Goal: Task Accomplishment & Management: Complete application form

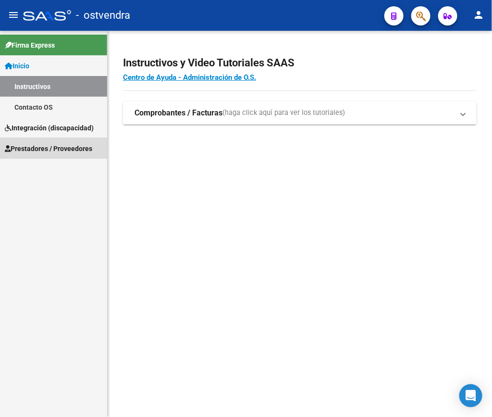
click at [62, 139] on link "Prestadores / Proveedores" at bounding box center [53, 148] width 107 height 21
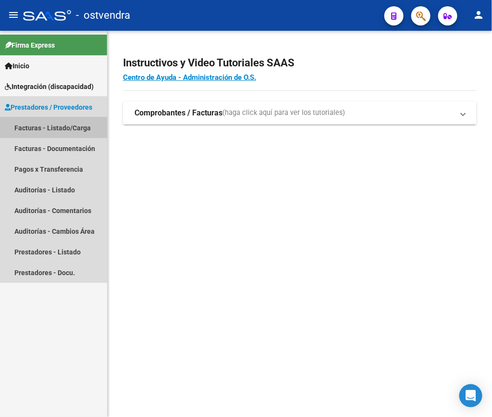
click at [62, 126] on link "Facturas - Listado/Carga" at bounding box center [53, 127] width 107 height 21
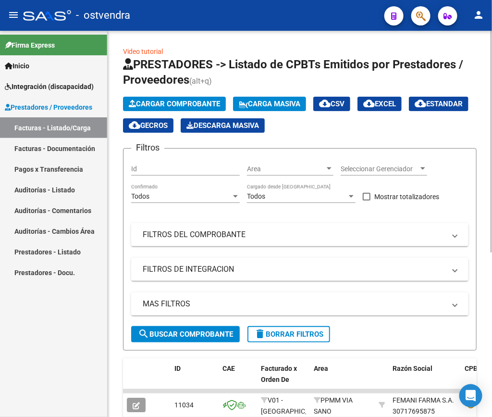
click at [483, 116] on div "Video tutorial PRESTADORES -> Listado de CPBTs Emitidos por Prestadores / Prove…" at bounding box center [300, 361] width 385 height 661
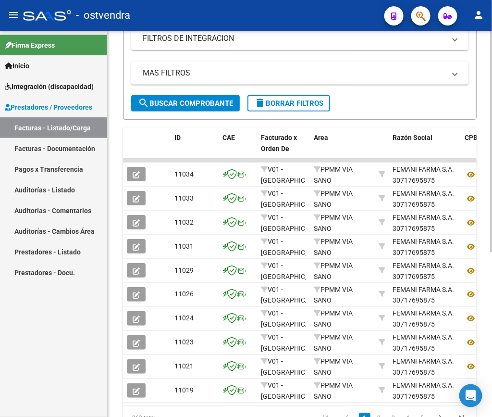
scroll to position [287, 0]
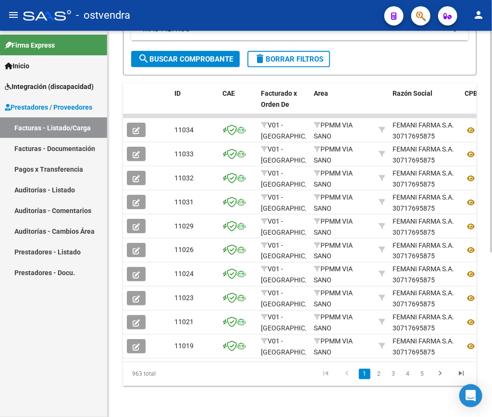
click at [299, 55] on span "delete Borrar Filtros" at bounding box center [288, 59] width 69 height 9
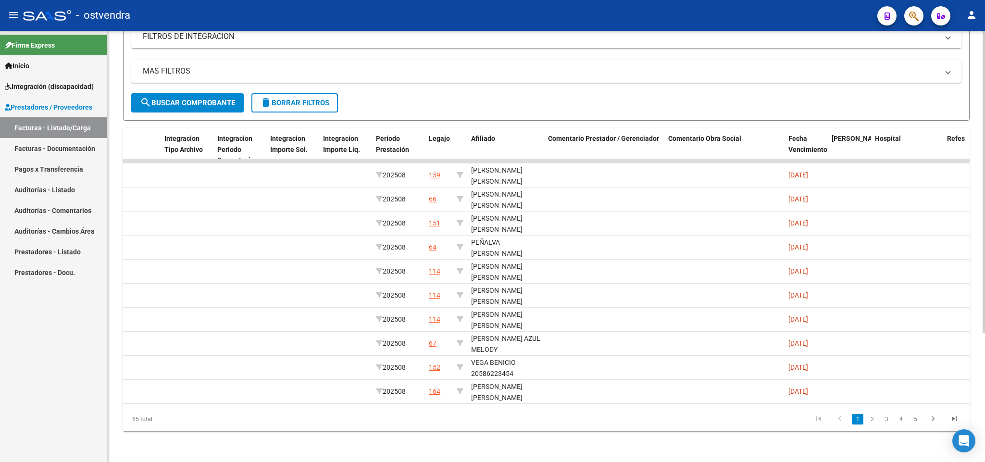
scroll to position [0, 1130]
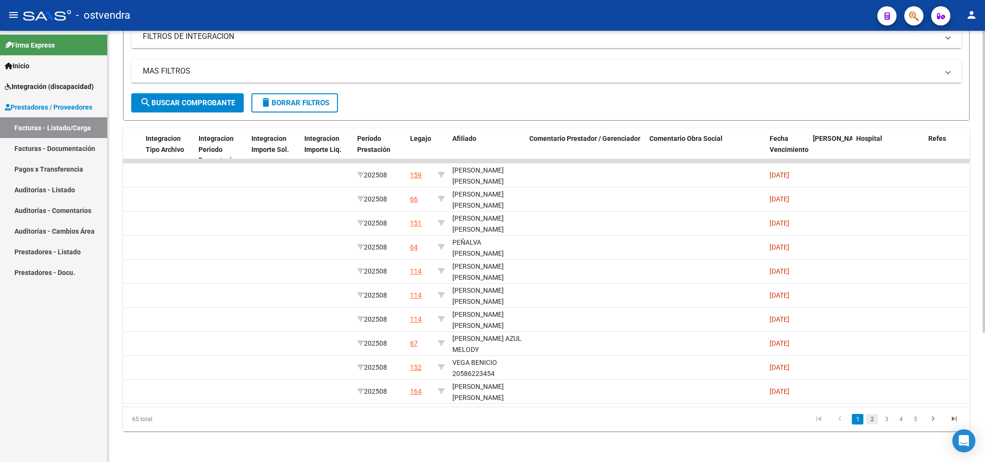
click at [492, 416] on link "2" at bounding box center [873, 419] width 12 height 11
click at [492, 416] on link "3" at bounding box center [887, 419] width 12 height 11
click at [492, 416] on link "4" at bounding box center [902, 419] width 12 height 11
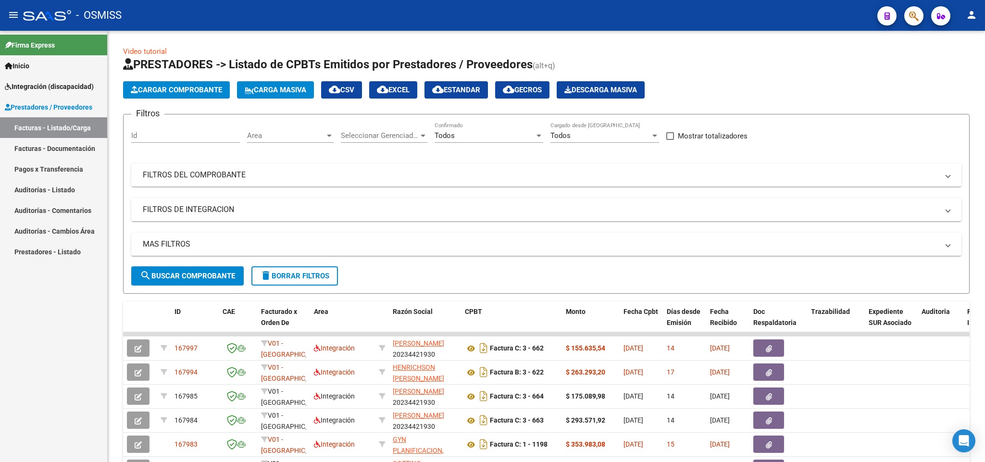
click at [35, 321] on div "Firma Express Inicio Instructivos Contacto OS Integración (discapacidad) Legajo…" at bounding box center [53, 246] width 107 height 431
click at [58, 324] on div "Firma Express Inicio Instructivos Contacto OS Integración (discapacidad) Legajo…" at bounding box center [53, 246] width 107 height 431
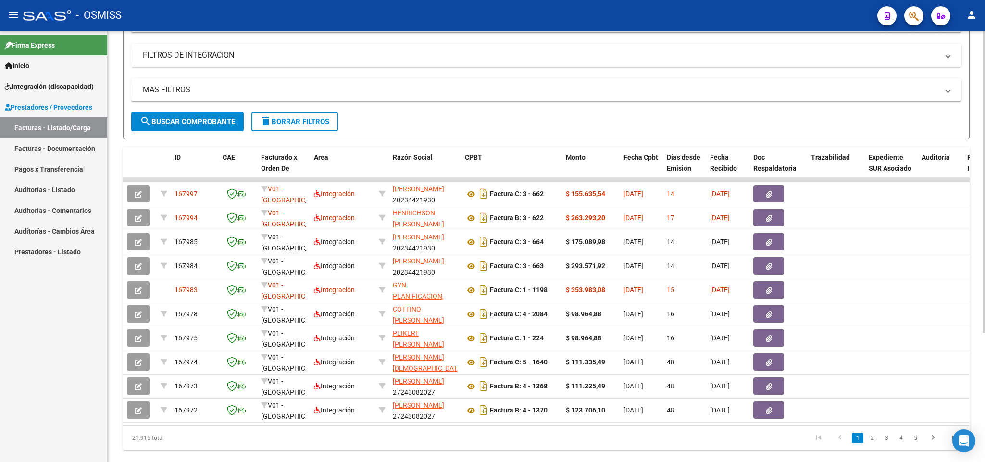
click at [984, 282] on div at bounding box center [984, 297] width 2 height 302
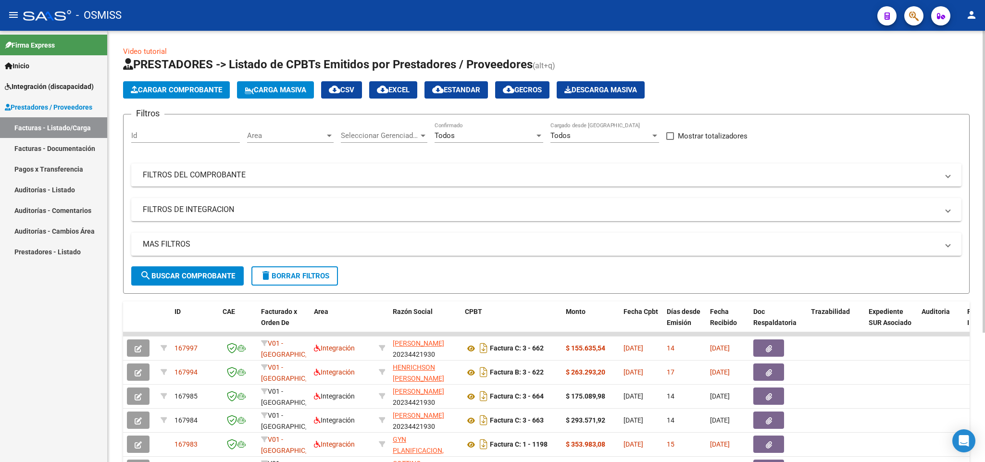
click at [984, 116] on div at bounding box center [984, 246] width 2 height 431
click at [984, 116] on div at bounding box center [984, 182] width 2 height 302
click at [646, 169] on mat-expansion-panel-header "FILTROS DEL COMPROBANTE" at bounding box center [546, 175] width 831 height 23
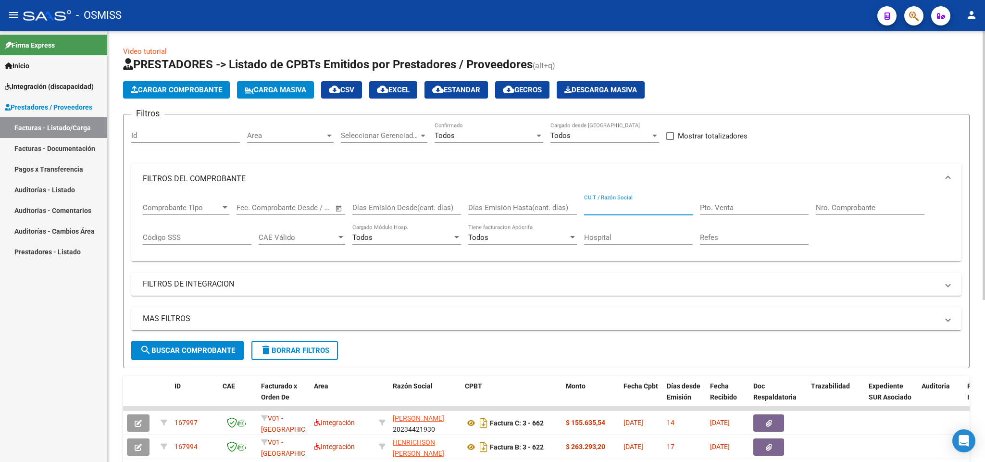
click at [596, 208] on input "CUIT / Razón Social" at bounding box center [638, 207] width 109 height 9
paste input "27235676090"
type input "27235676090"
click at [254, 317] on mat-panel-title "MAS FILTROS" at bounding box center [541, 319] width 796 height 11
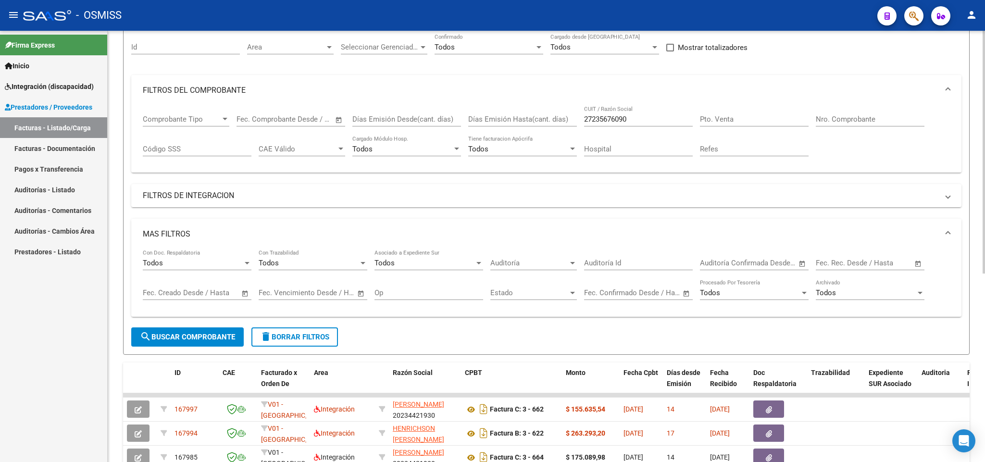
scroll to position [95, 0]
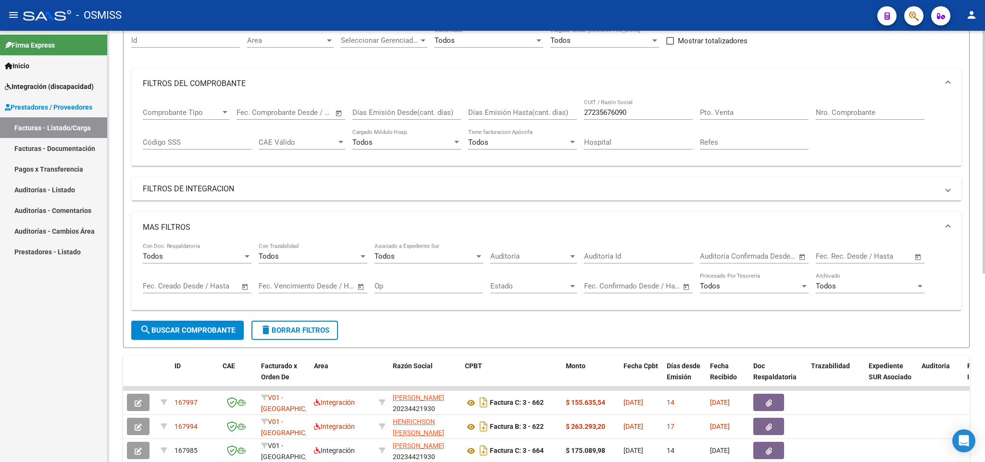
click at [984, 294] on div at bounding box center [984, 208] width 2 height 243
click at [946, 224] on span "MAS FILTROS" at bounding box center [545, 227] width 804 height 11
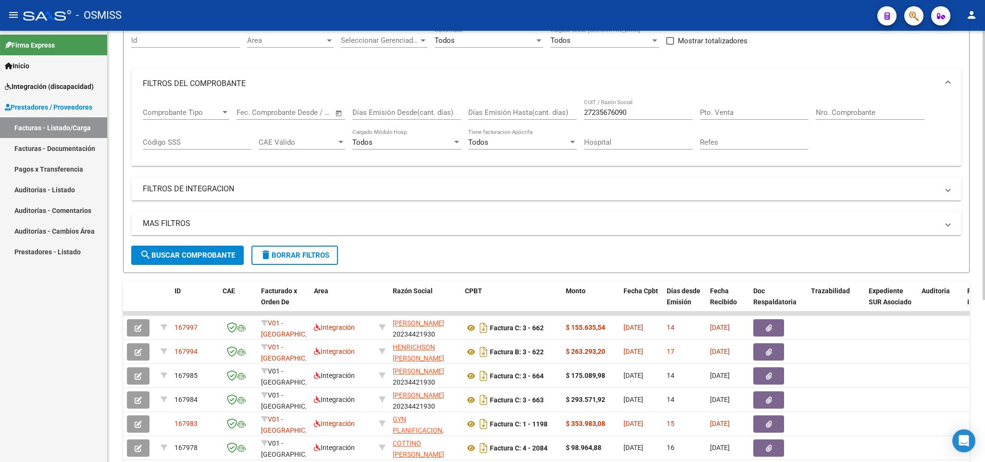
click at [886, 198] on mat-expansion-panel-header "FILTROS DE INTEGRACION" at bounding box center [546, 188] width 831 height 23
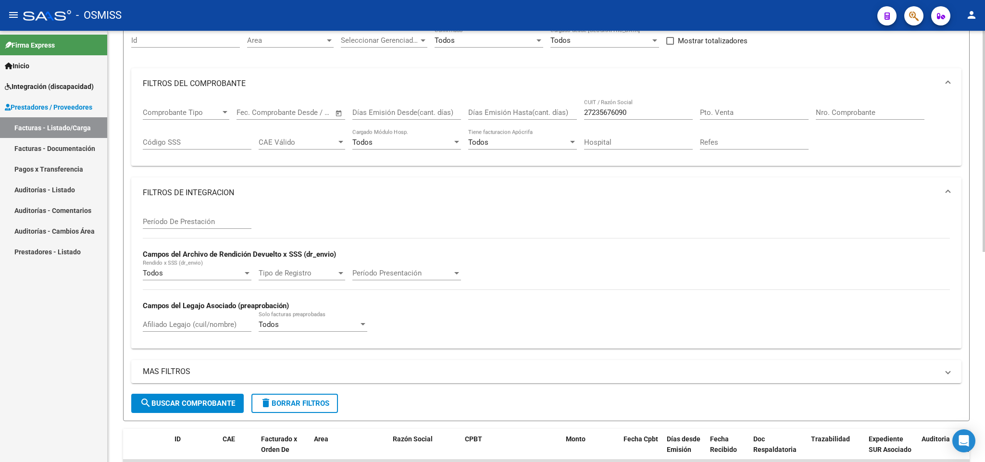
click at [213, 217] on div "Período De Prestación" at bounding box center [197, 218] width 109 height 21
click at [209, 221] on input "Período De Prestación" at bounding box center [197, 221] width 109 height 9
type input "0"
type input "202506"
click at [179, 407] on span "search Buscar Comprobante" at bounding box center [187, 403] width 95 height 9
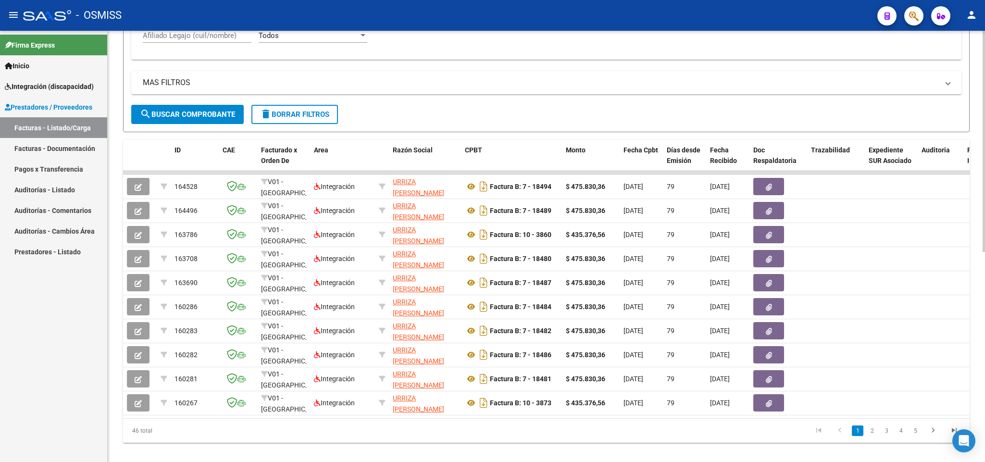
click at [984, 329] on div at bounding box center [984, 345] width 2 height 221
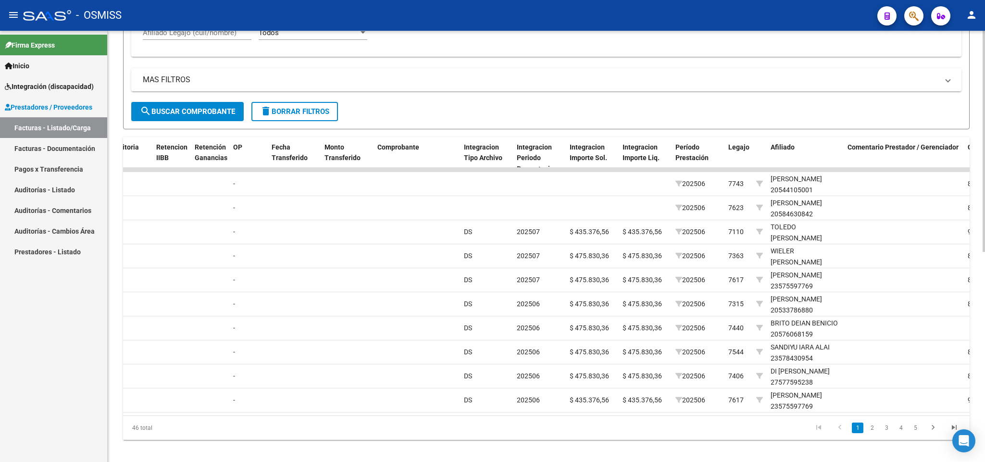
scroll to position [0, 813]
click at [872, 433] on link "2" at bounding box center [873, 428] width 12 height 11
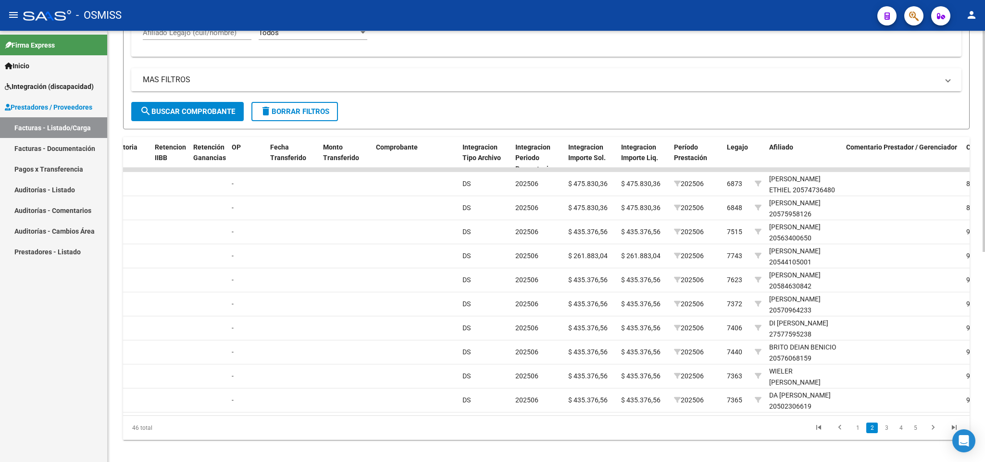
click at [706, 89] on mat-expansion-panel-header "MAS FILTROS" at bounding box center [546, 79] width 831 height 23
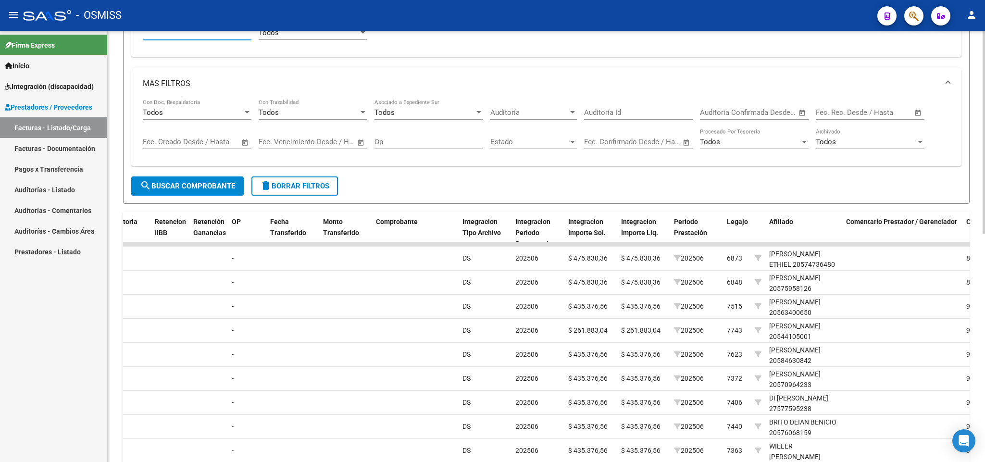
click at [227, 37] on input "Afiliado Legajo (cuil/nombre)" at bounding box center [197, 32] width 109 height 9
paste input "57902976"
type input "57902976"
click at [198, 196] on button "search Buscar Comprobante" at bounding box center [187, 186] width 113 height 19
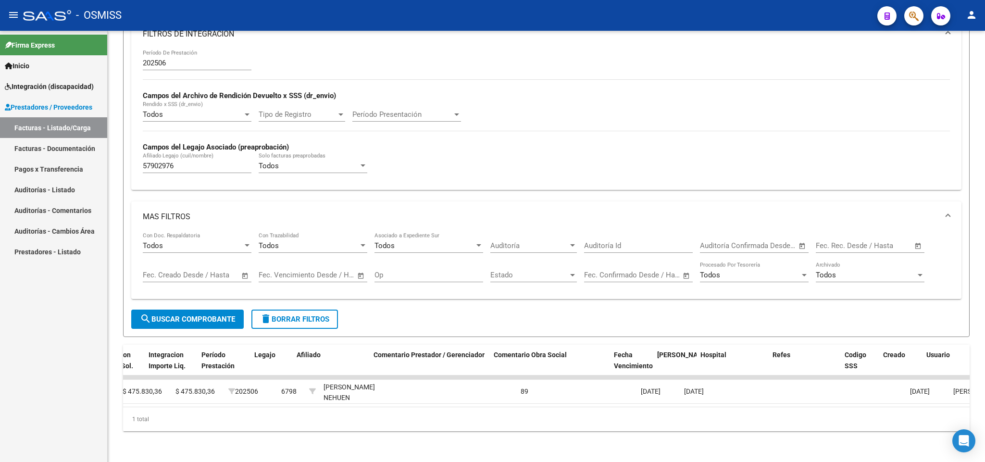
scroll to position [0, 1286]
drag, startPoint x: 864, startPoint y: 392, endPoint x: 893, endPoint y: 399, distance: 29.5
click at [893, 399] on datatable-body "157854 V01 - Viasano Integración URRIZA MARIA ALEJANDRA 27235676090 Factura B: …" at bounding box center [546, 391] width 847 height 31
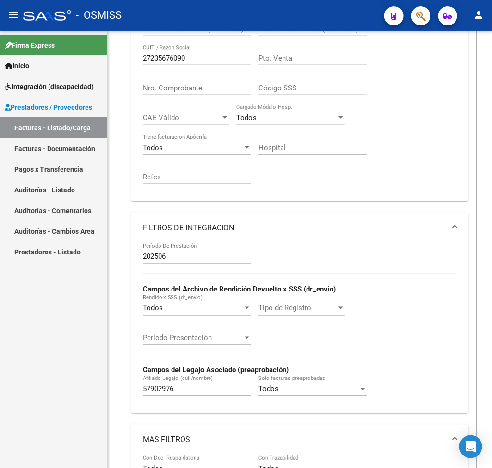
scroll to position [478, 0]
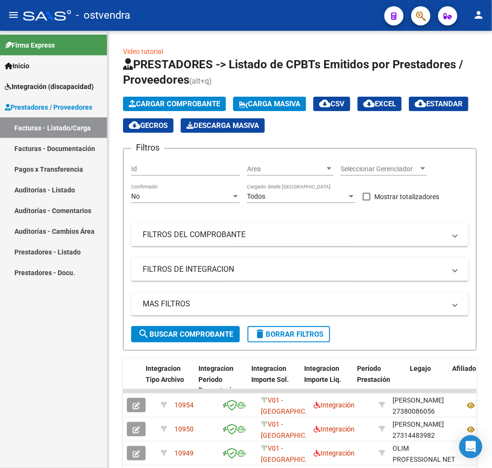
scroll to position [0, 1130]
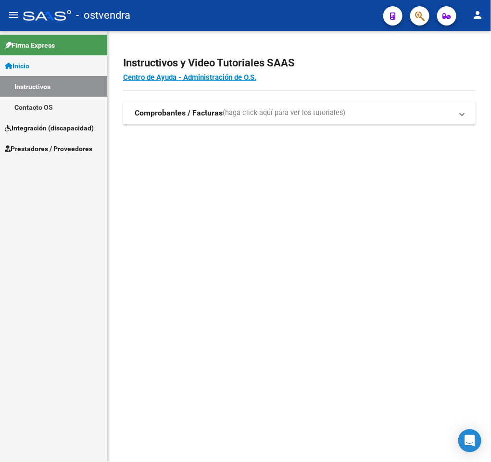
click at [39, 130] on span "Integración (discapacidad)" at bounding box center [49, 128] width 89 height 11
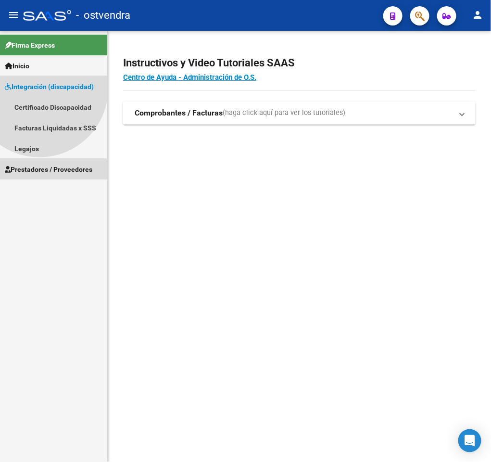
click at [38, 152] on mat-nav-list "Firma Express Inicio Instructivos Contacto OS Integración (discapacidad) Certif…" at bounding box center [53, 105] width 107 height 149
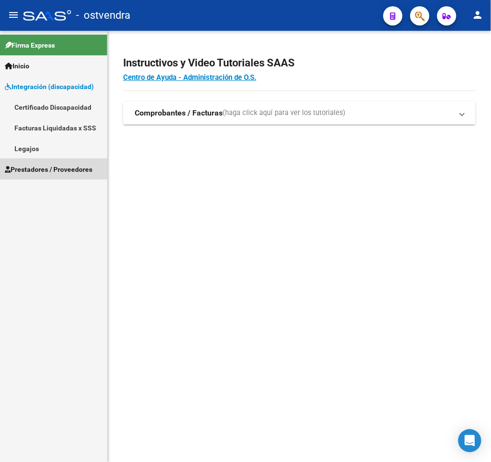
click at [49, 165] on span "Prestadores / Proveedores" at bounding box center [49, 169] width 88 height 11
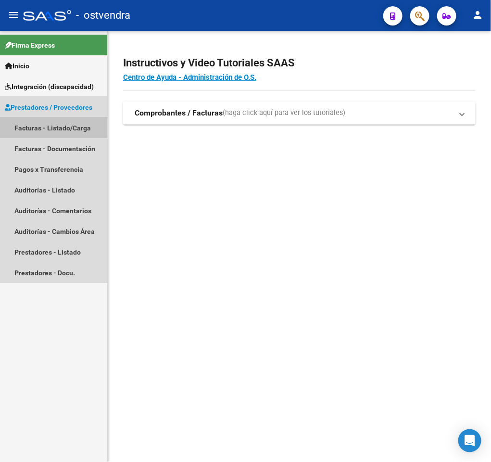
click at [71, 124] on link "Facturas - Listado/Carga" at bounding box center [53, 127] width 107 height 21
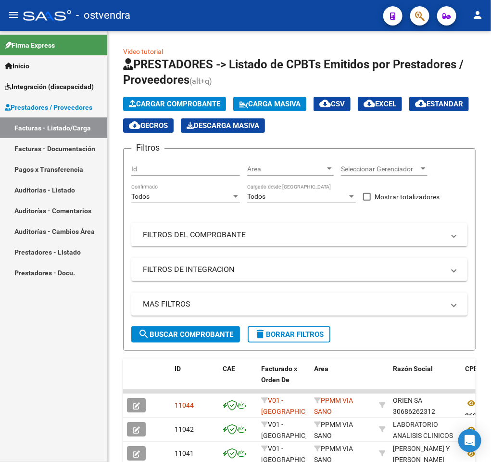
click at [76, 355] on div "Firma Express Inicio Instructivos Contacto OS Integración (discapacidad) Certif…" at bounding box center [53, 246] width 107 height 431
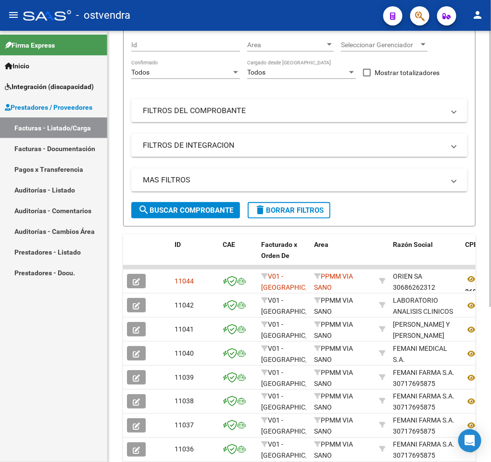
click at [491, 328] on html "menu - ostvendra person Firma Express Inicio Instructivos Contacto OS Integraci…" at bounding box center [245, 231] width 491 height 462
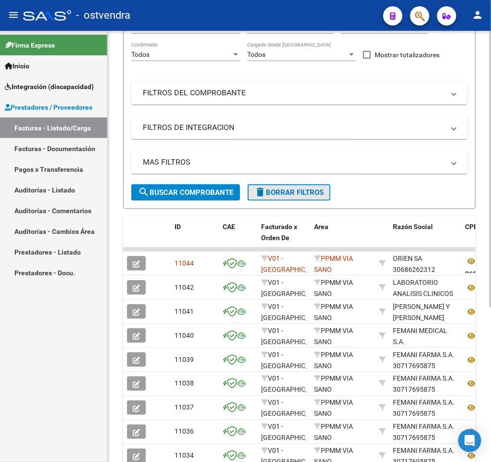
click at [316, 191] on span "delete Borrar Filtros" at bounding box center [288, 192] width 69 height 9
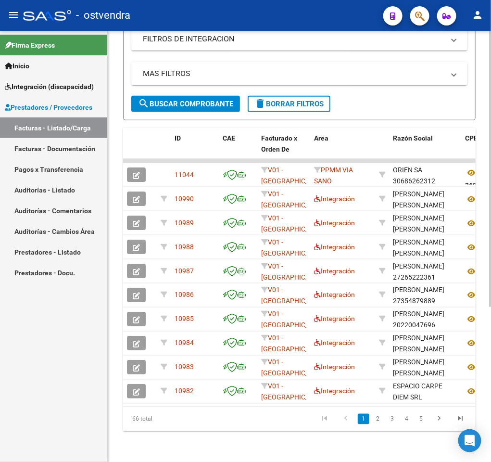
click at [491, 211] on html "menu - ostvendra person Firma Express Inicio Instructivos Contacto OS Integraci…" at bounding box center [245, 231] width 491 height 462
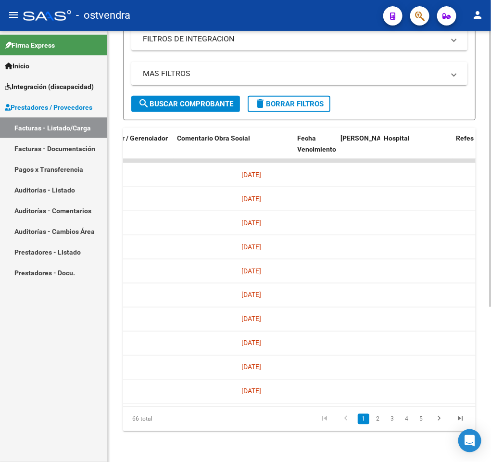
scroll to position [0, 1602]
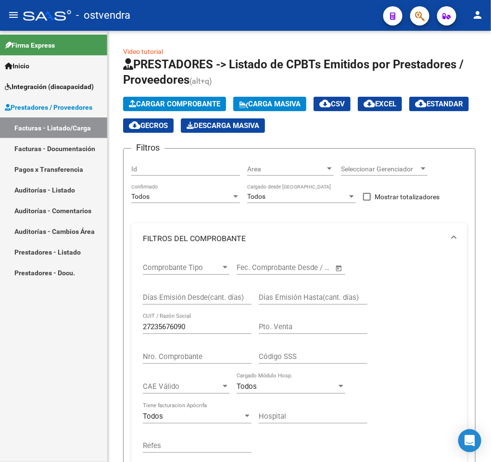
scroll to position [120, 0]
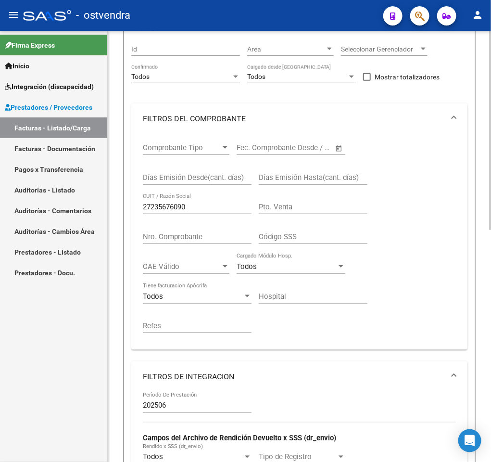
click at [114, 317] on div "Video tutorial PRESTADORES -> Listado de CPBTs Emitidos por Prestadores / Prove…" at bounding box center [299, 370] width 383 height 918
click at [391, 213] on div "Comprobante Tipo Comprobante Tipo Fecha inicio – Fecha fin Fec. Comprobante Des…" at bounding box center [299, 238] width 313 height 208
click at [476, 84] on div "Video tutorial PRESTADORES -> Listado de CPBTs Emitidos por Prestadores / Prove…" at bounding box center [299, 370] width 383 height 918
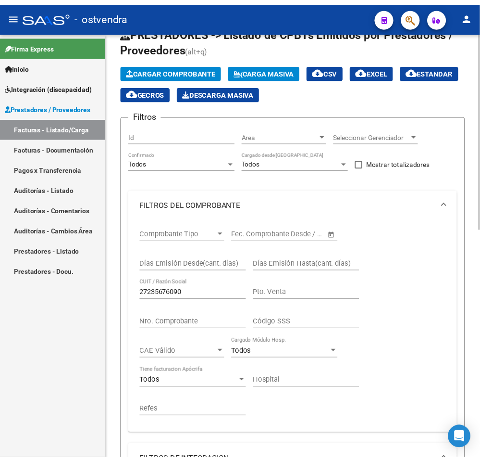
scroll to position [4, 0]
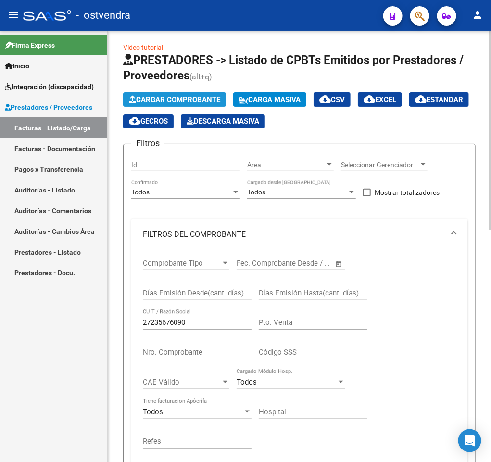
click at [218, 96] on span "Cargar Comprobante" at bounding box center [174, 99] width 91 height 9
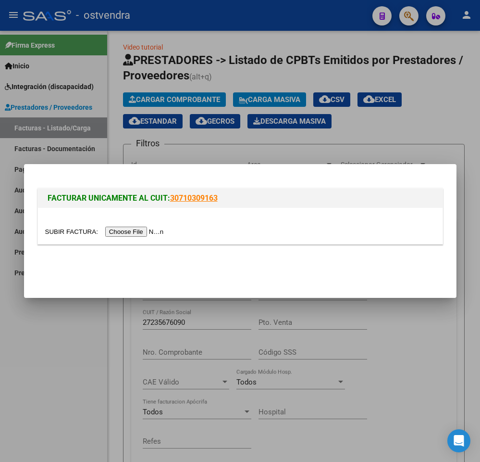
click at [143, 225] on div at bounding box center [240, 226] width 405 height 36
click at [138, 230] on input "file" at bounding box center [106, 232] width 122 height 10
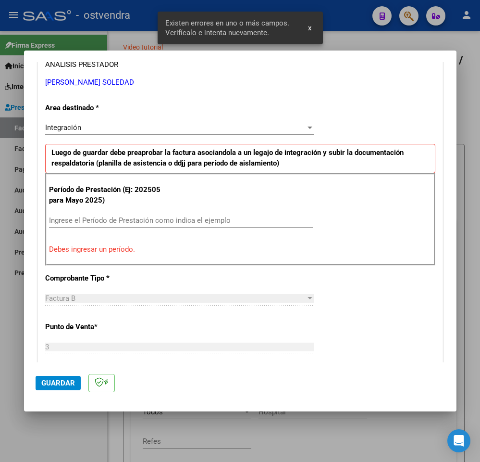
scroll to position [0, 0]
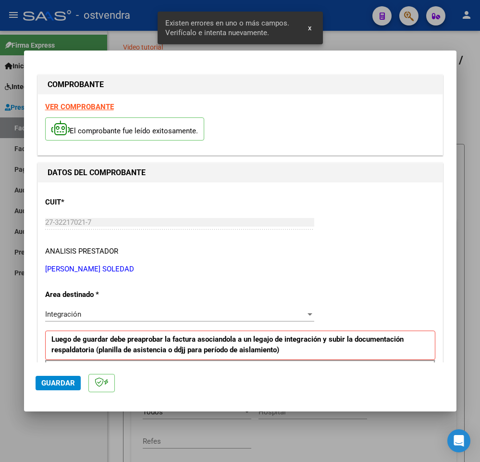
click at [96, 109] on strong "VER COMPROBANTE" at bounding box center [79, 106] width 69 height 9
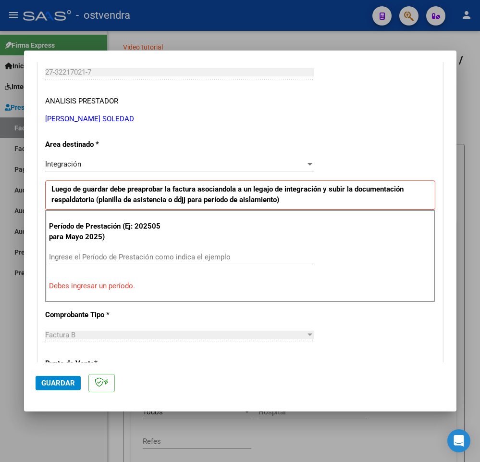
scroll to position [154, 0]
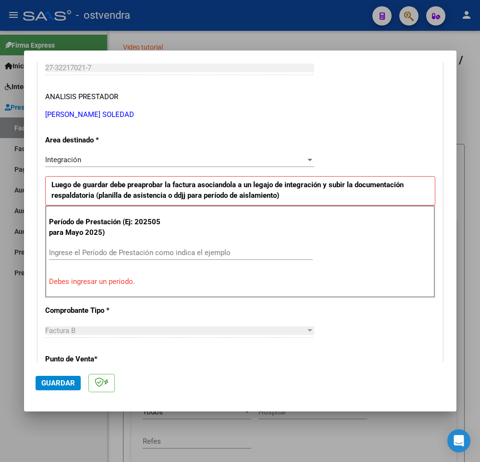
drag, startPoint x: 256, startPoint y: 260, endPoint x: 252, endPoint y: 256, distance: 5.1
click at [252, 256] on div "Ingrese el Período de Prestación como indica el ejemplo" at bounding box center [181, 252] width 264 height 14
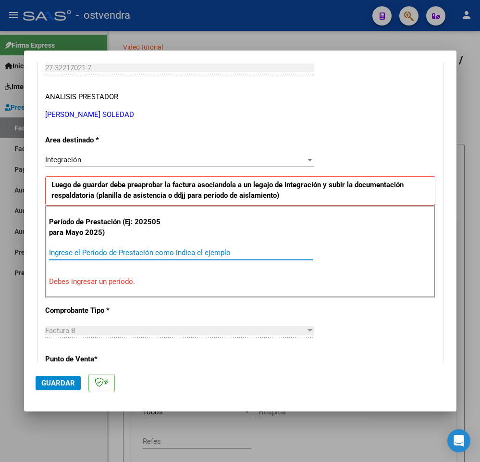
click at [252, 256] on input "Ingrese el Período de Prestación como indica el ejemplo" at bounding box center [181, 252] width 264 height 9
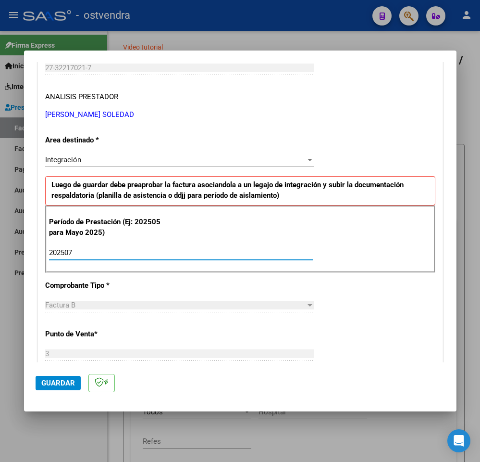
type input "202507"
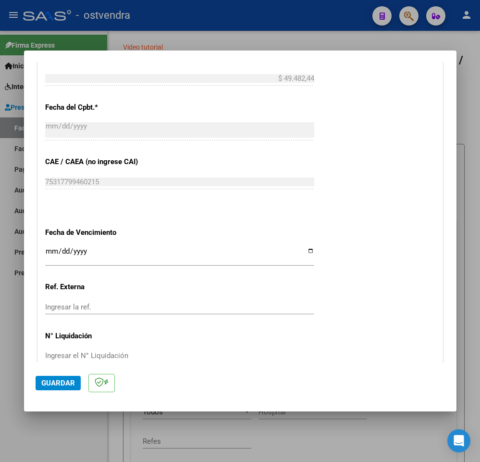
scroll to position [531, 0]
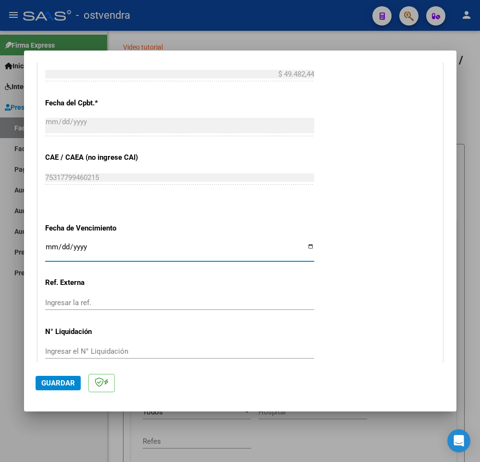
click at [52, 247] on input "Ingresar la fecha" at bounding box center [179, 250] width 269 height 15
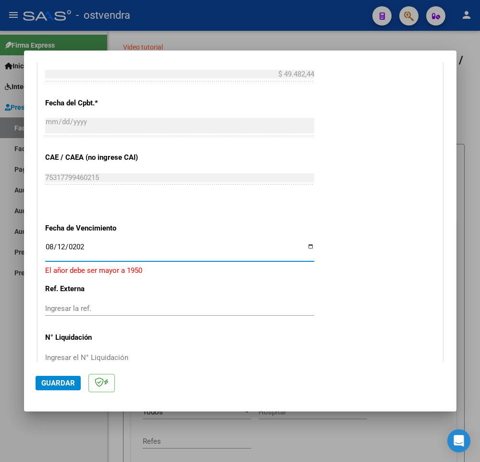
type input "[DATE]"
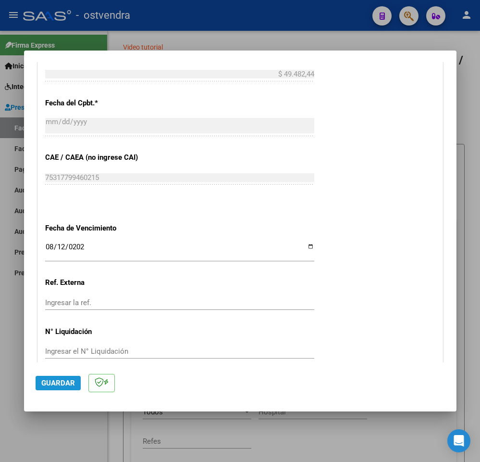
click at [45, 378] on span "Guardar" at bounding box center [58, 382] width 34 height 9
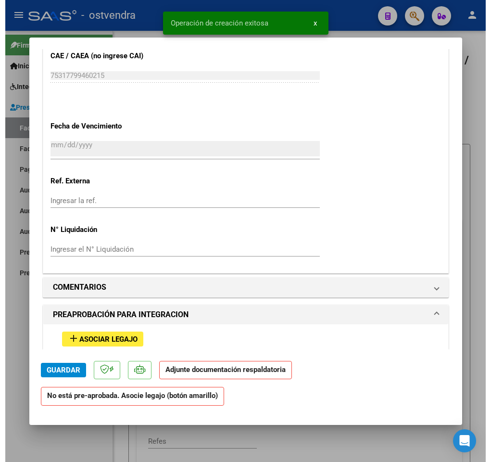
scroll to position [640, 0]
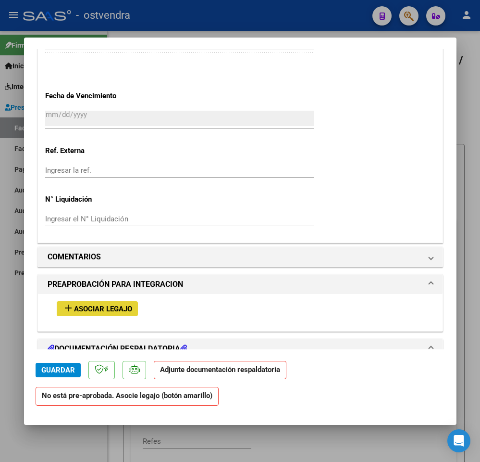
click at [110, 306] on span "Asociar Legajo" at bounding box center [103, 308] width 58 height 9
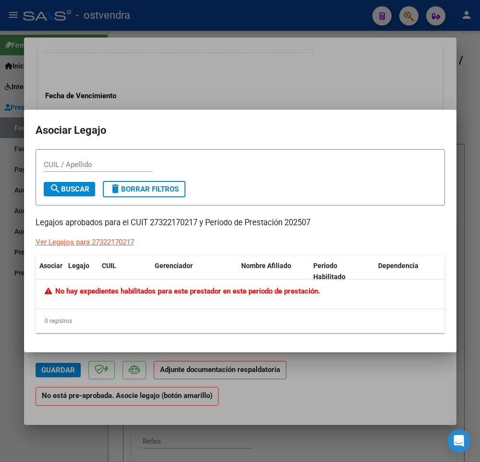
click at [315, 381] on div at bounding box center [240, 231] width 480 height 462
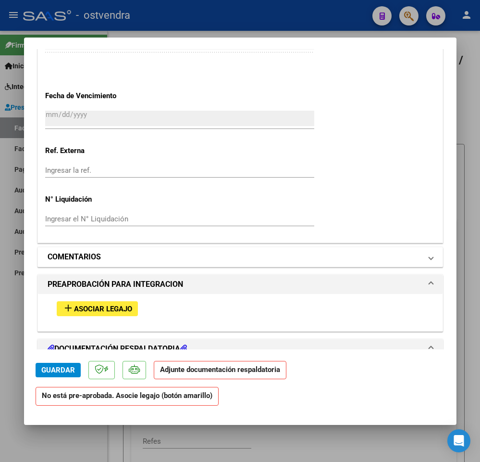
click at [328, 256] on mat-panel-title "COMENTARIOS" at bounding box center [235, 257] width 374 height 12
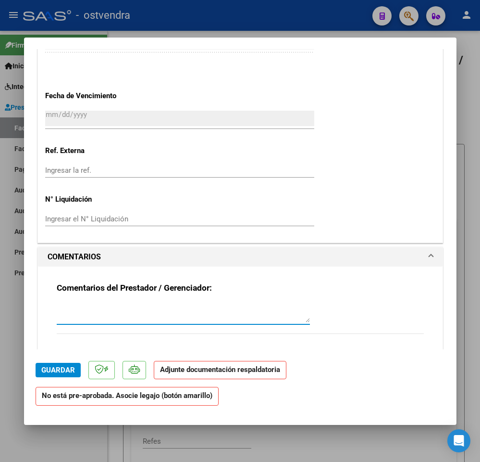
click at [155, 312] on textarea at bounding box center [183, 312] width 253 height 19
type textarea "18-09 SIN LEGAJO PARA ASOCIAR A YACANI GAEL."
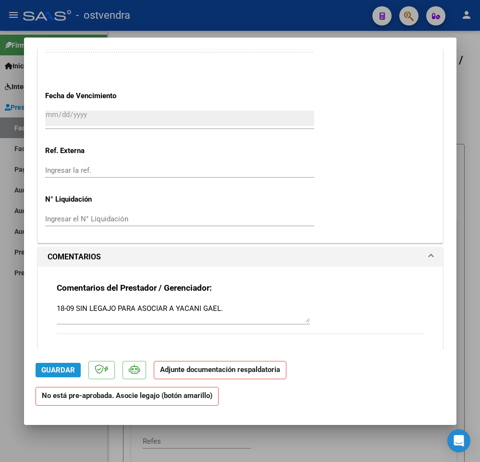
click at [69, 366] on span "Guardar" at bounding box center [58, 370] width 34 height 9
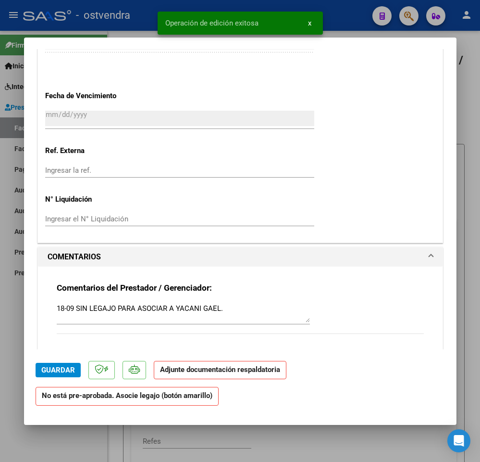
click at [81, 442] on div at bounding box center [240, 231] width 480 height 462
type input "$ 0,00"
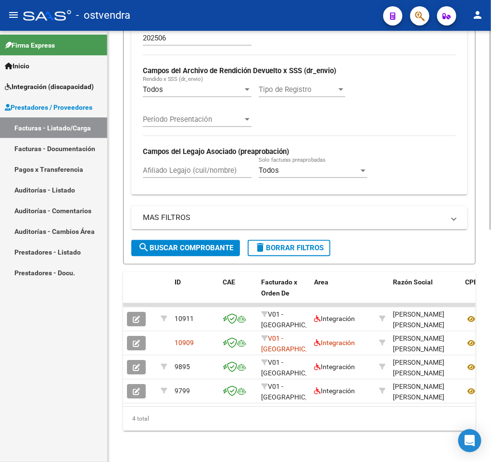
scroll to position [498, 0]
click at [466, 373] on div "Video tutorial PRESTADORES -> Listado de CPBTs Emitidos por Prestadores / Prove…" at bounding box center [301, 3] width 386 height 918
click at [265, 242] on mat-icon "delete" at bounding box center [260, 248] width 12 height 12
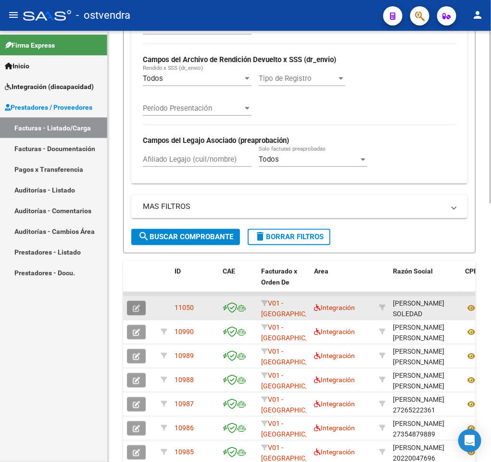
click at [140, 315] on button "button" at bounding box center [136, 308] width 19 height 14
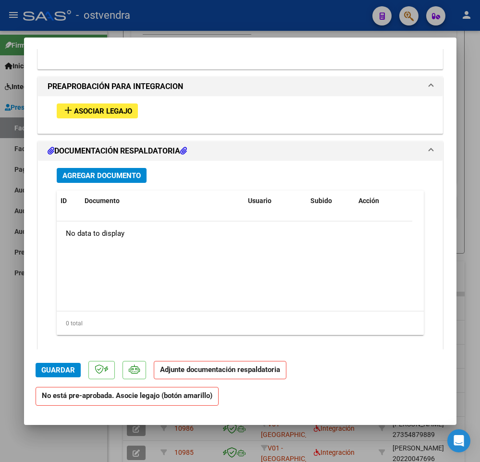
scroll to position [914, 0]
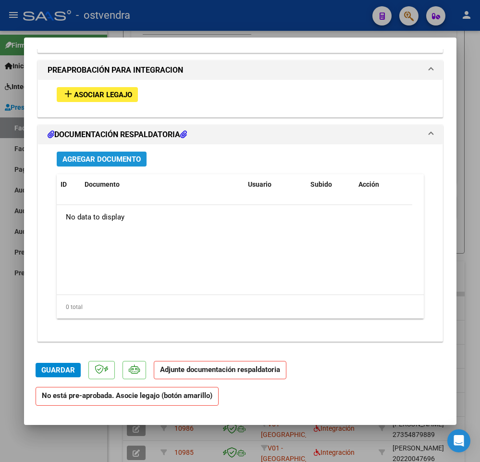
click at [113, 156] on span "Agregar Documento" at bounding box center [102, 159] width 78 height 9
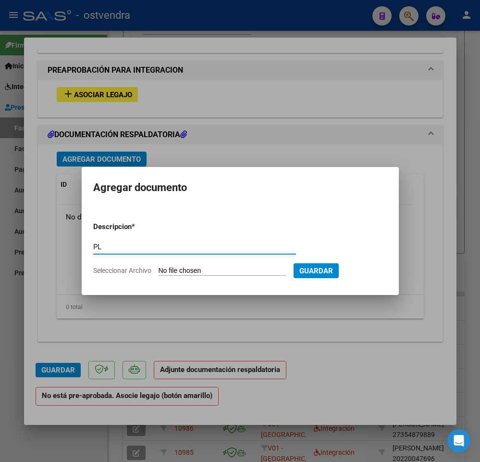
type input "PL"
click at [164, 272] on input "Seleccionar Archivo" at bounding box center [222, 270] width 127 height 9
type input "C:\fakepath\pl - YACANI [PERSON_NAME].pdf"
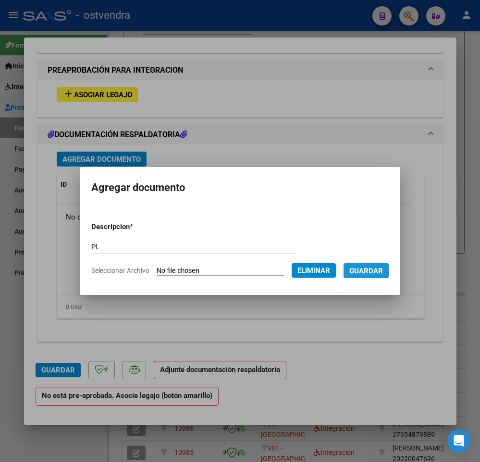
click at [362, 266] on span "Guardar" at bounding box center [367, 270] width 34 height 9
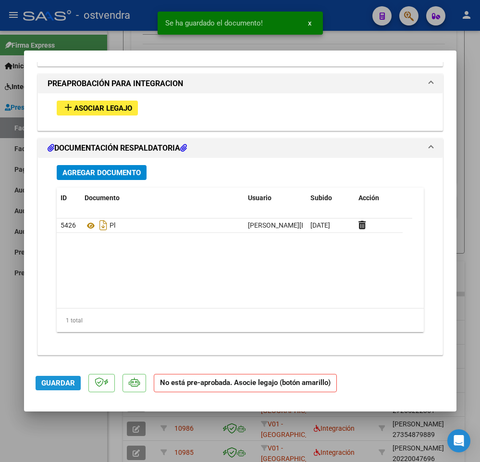
click at [61, 378] on span "Guardar" at bounding box center [58, 382] width 34 height 9
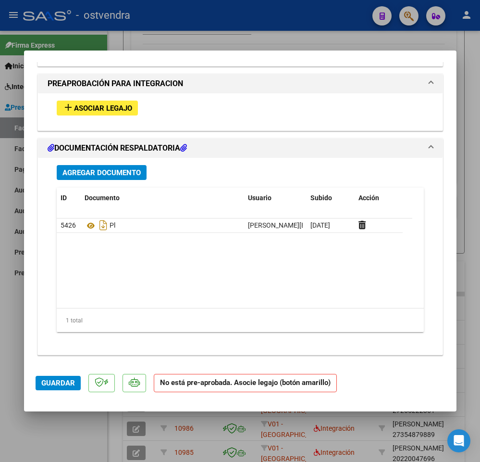
click at [69, 420] on div at bounding box center [240, 231] width 480 height 462
type input "$ 0,00"
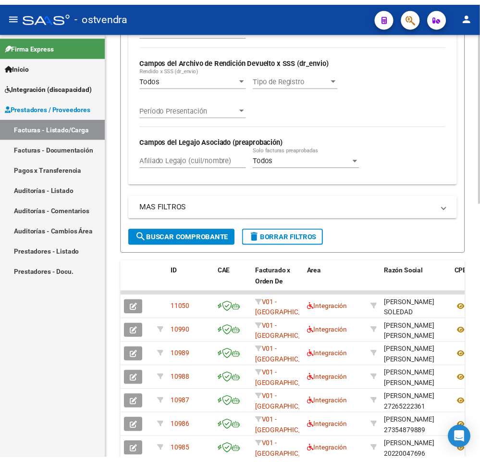
scroll to position [67, 0]
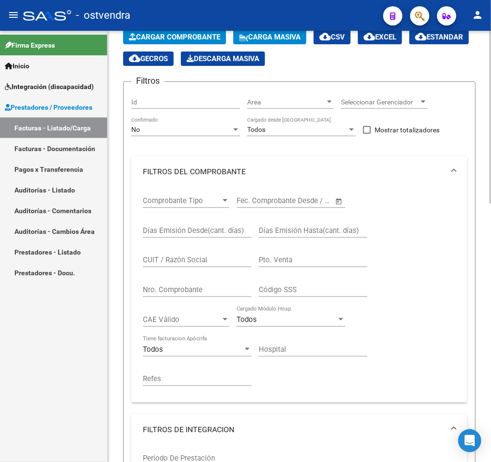
click at [491, 123] on div at bounding box center [490, 246] width 2 height 431
click at [201, 40] on span "Cargar Comprobante" at bounding box center [174, 37] width 91 height 9
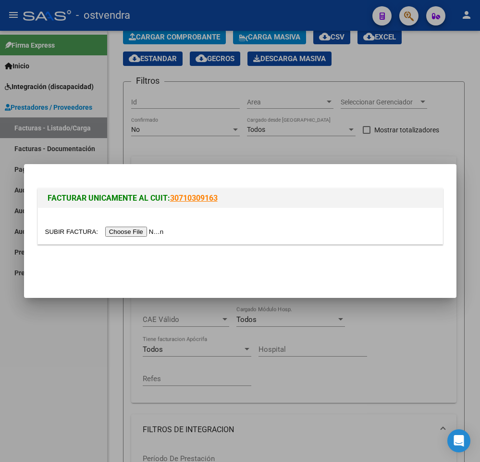
click at [117, 230] on input "file" at bounding box center [106, 232] width 122 height 10
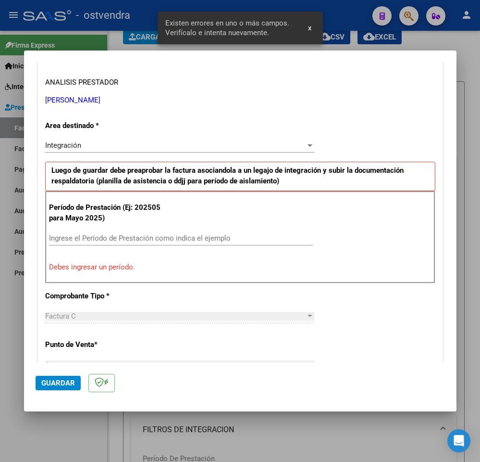
scroll to position [0, 0]
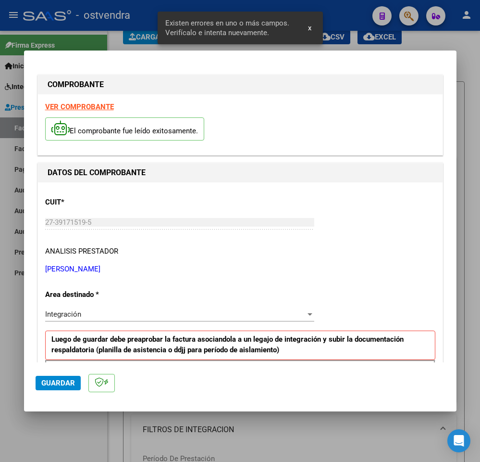
click at [97, 104] on strong "VER COMPROBANTE" at bounding box center [79, 106] width 69 height 9
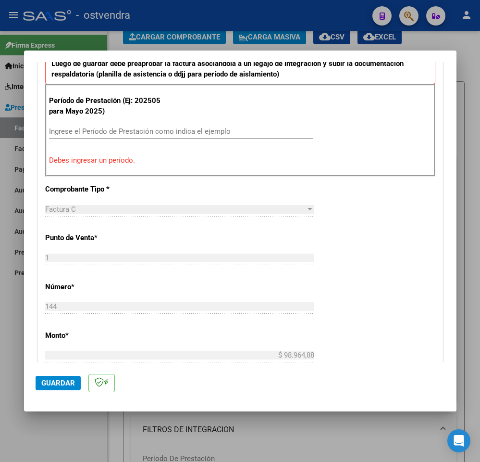
scroll to position [271, 0]
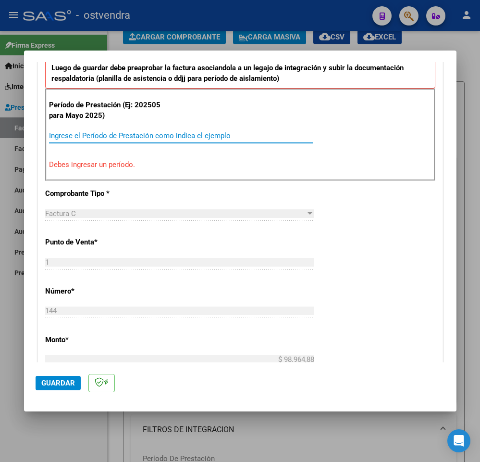
click at [219, 136] on input "Ingrese el Período de Prestación como indica el ejemplo" at bounding box center [181, 135] width 264 height 9
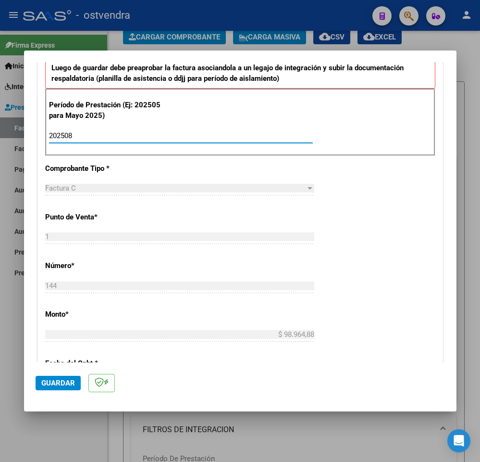
type input "202508"
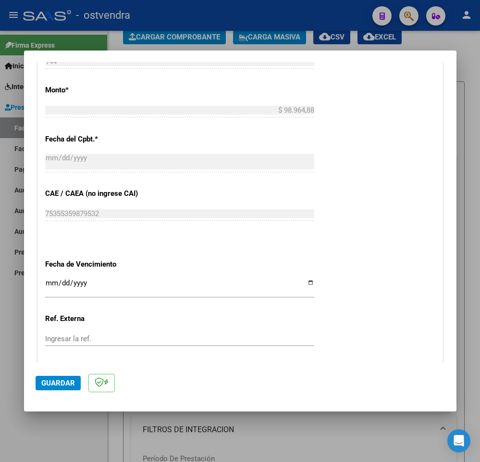
scroll to position [579, 0]
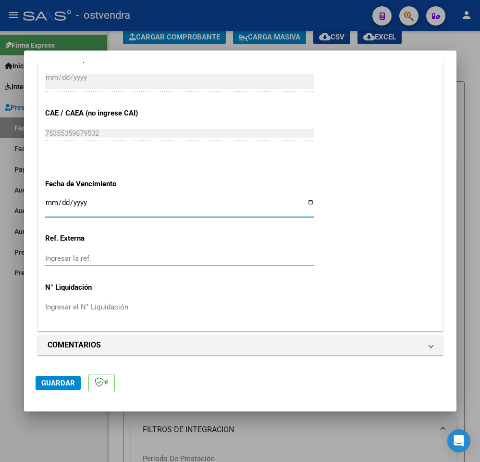
click at [48, 203] on input "Ingresar la fecha" at bounding box center [179, 206] width 269 height 15
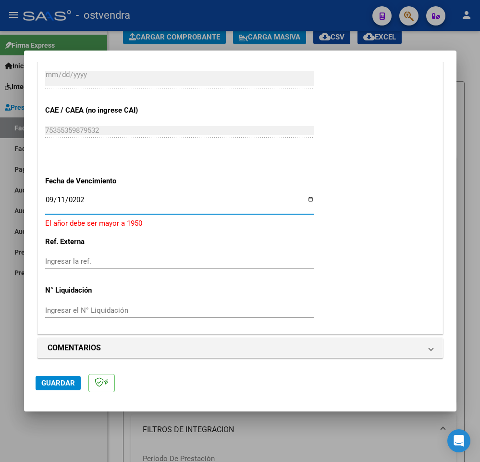
type input "[DATE]"
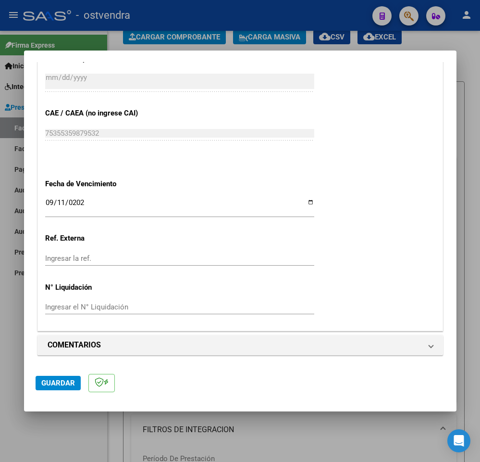
click at [72, 381] on span "Guardar" at bounding box center [58, 382] width 34 height 9
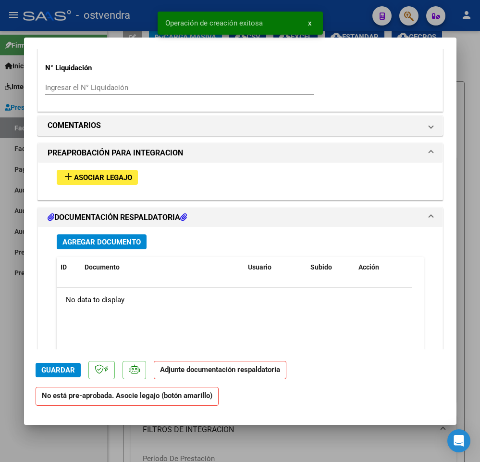
scroll to position [780, 0]
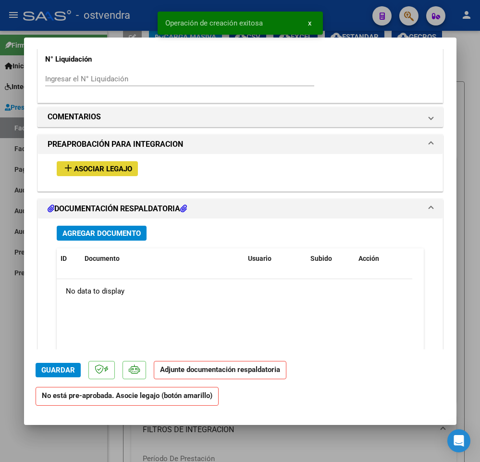
click at [94, 175] on button "add Asociar Legajo" at bounding box center [97, 168] width 81 height 15
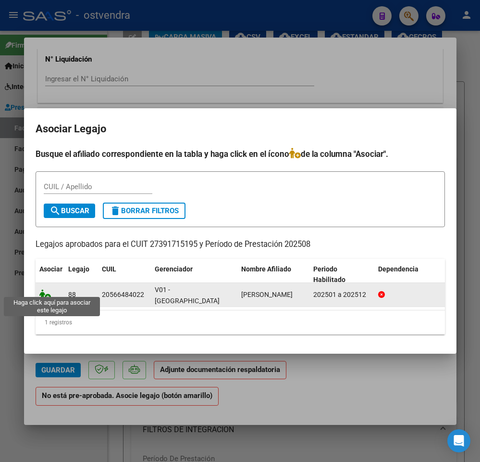
click at [46, 290] on icon at bounding box center [45, 294] width 12 height 11
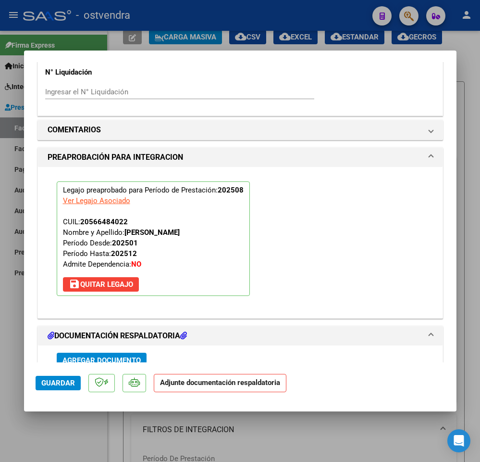
scroll to position [996, 0]
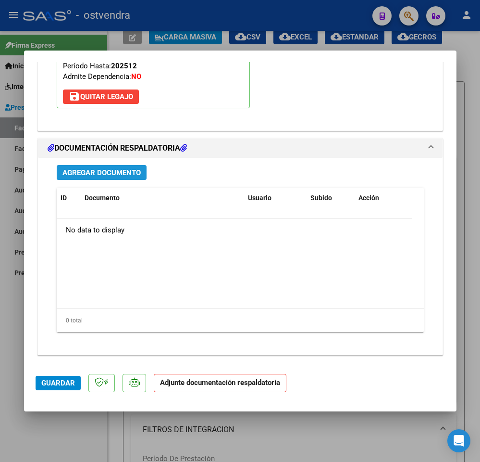
click at [117, 169] on span "Agregar Documento" at bounding box center [102, 172] width 78 height 9
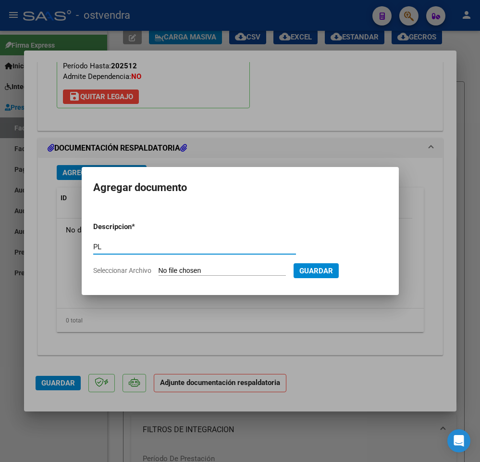
type input "PL"
click at [195, 271] on input "Seleccionar Archivo" at bounding box center [222, 270] width 127 height 9
type input "C:\fakepath\[PERSON_NAME] - [PERSON_NAME].pdf"
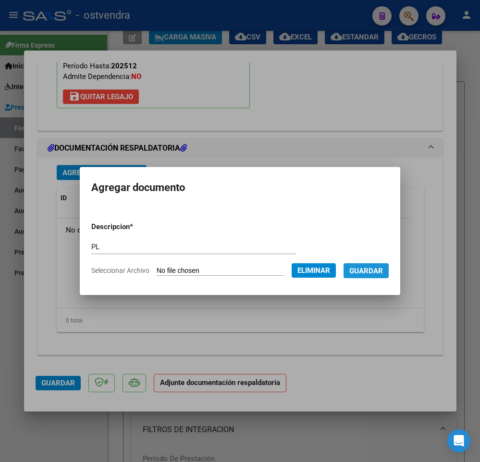
click at [365, 264] on button "Guardar" at bounding box center [366, 270] width 45 height 15
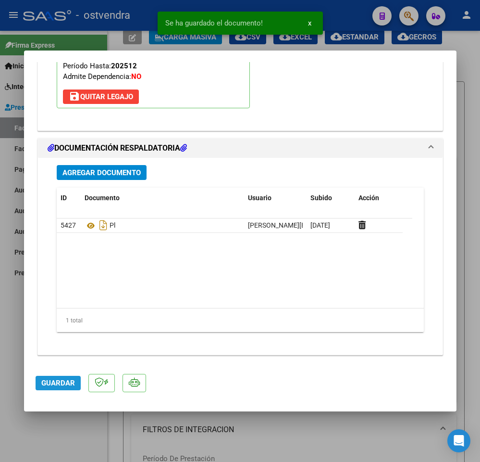
click at [55, 377] on button "Guardar" at bounding box center [58, 383] width 45 height 14
click at [58, 417] on div at bounding box center [240, 231] width 480 height 462
type input "$ 0,00"
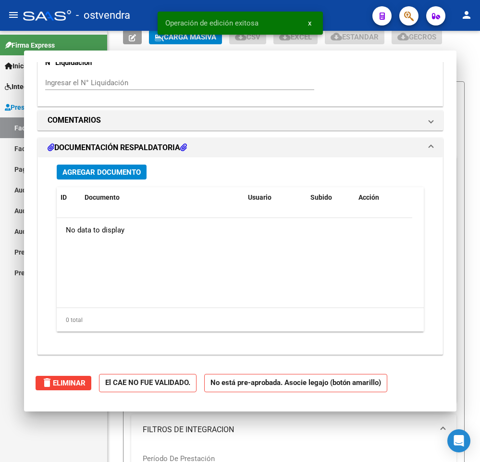
scroll to position [0, 0]
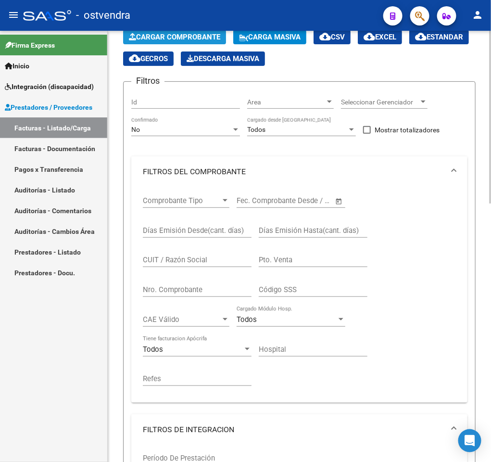
click at [192, 34] on span "Cargar Comprobante" at bounding box center [174, 37] width 91 height 9
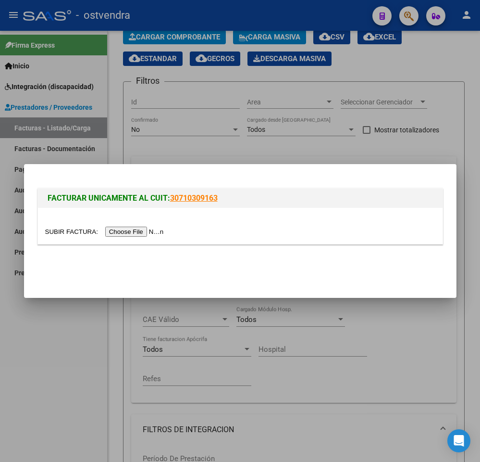
click at [124, 230] on input "file" at bounding box center [106, 232] width 122 height 10
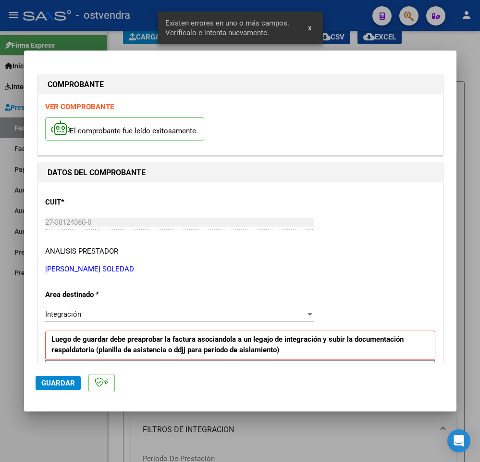
click at [89, 106] on strong "VER COMPROBANTE" at bounding box center [79, 106] width 69 height 9
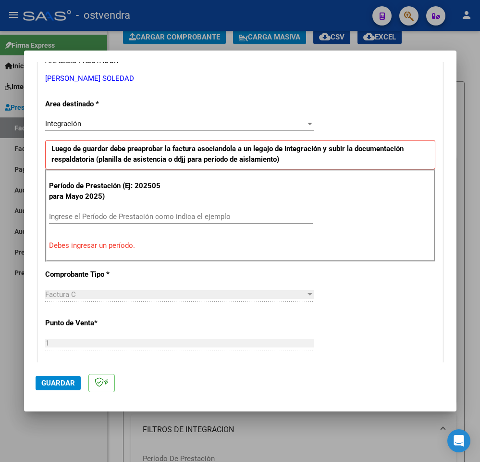
scroll to position [209, 0]
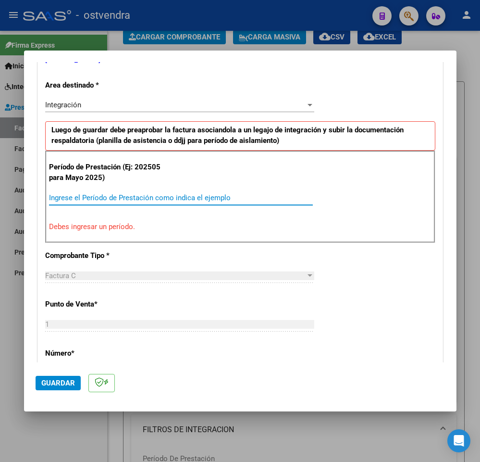
click at [185, 199] on input "Ingrese el Período de Prestación como indica el ejemplo" at bounding box center [181, 197] width 264 height 9
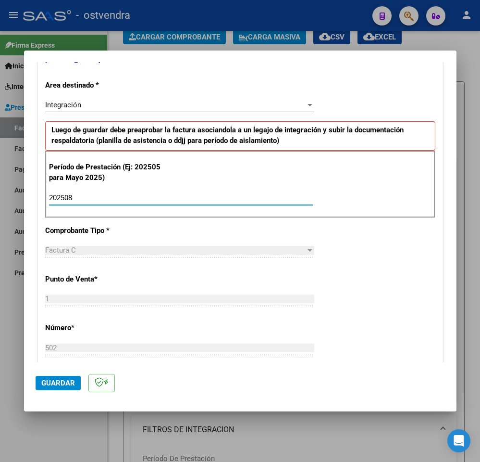
type input "202508"
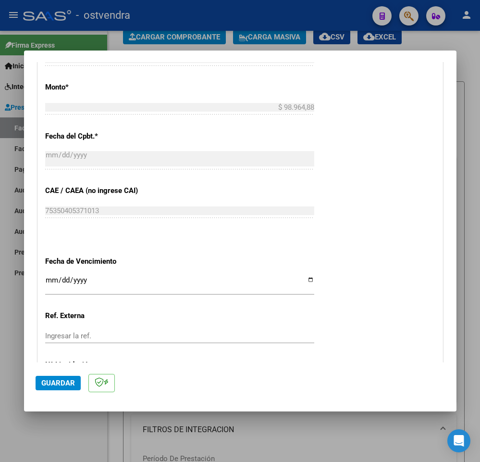
scroll to position [524, 0]
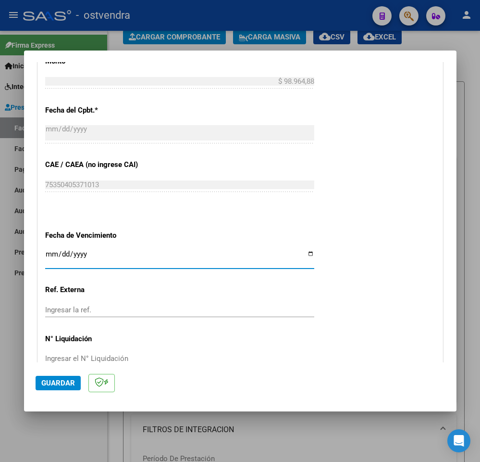
click at [51, 253] on input "Ingresar la fecha" at bounding box center [179, 257] width 269 height 15
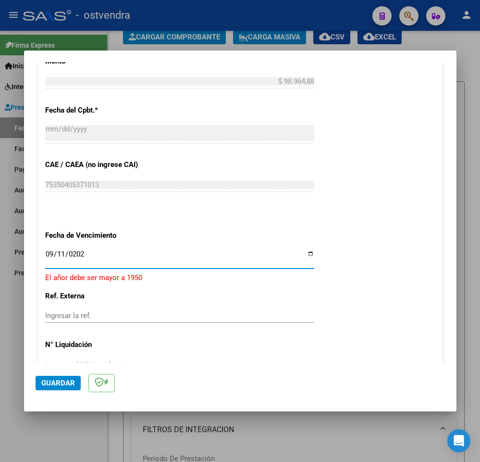
type input "[DATE]"
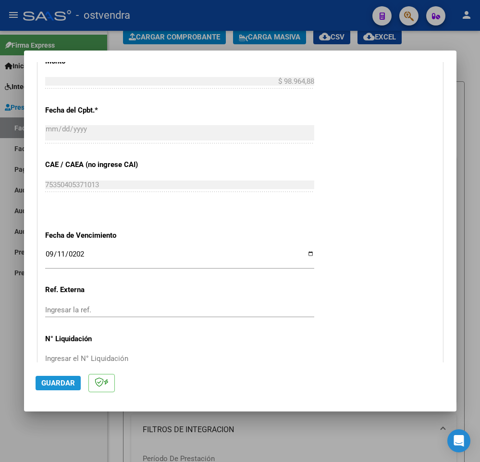
click at [63, 381] on span "Guardar" at bounding box center [58, 382] width 34 height 9
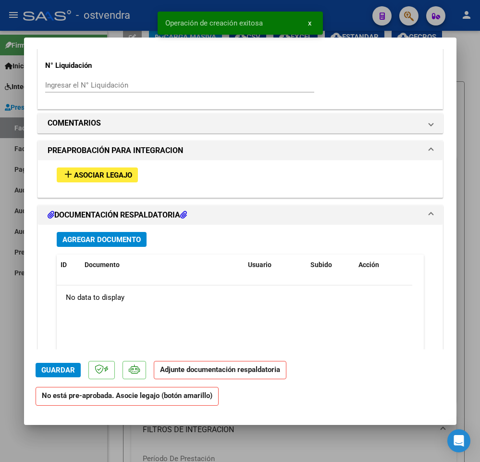
scroll to position [795, 0]
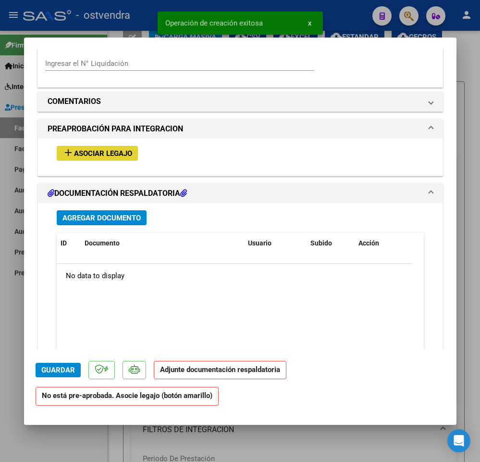
click at [75, 157] on span "Asociar Legajo" at bounding box center [103, 153] width 58 height 9
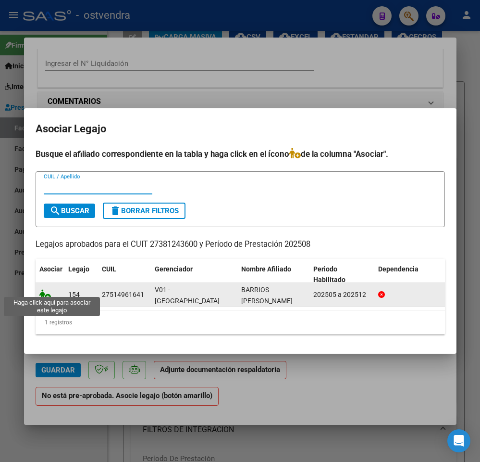
click at [45, 289] on icon at bounding box center [45, 294] width 12 height 11
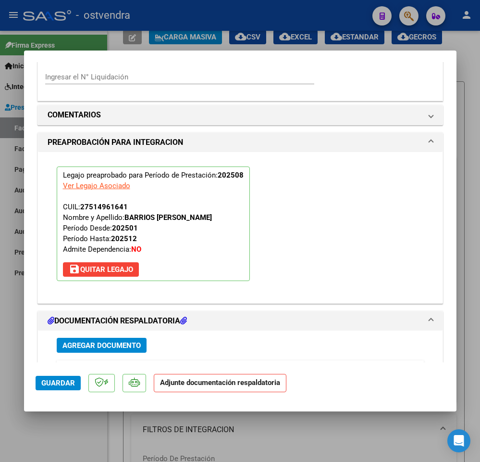
scroll to position [996, 0]
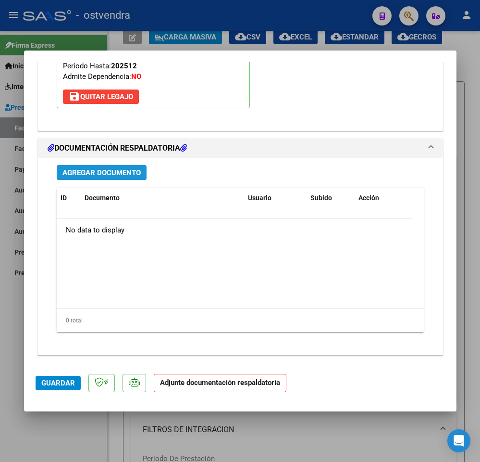
click at [79, 169] on span "Agregar Documento" at bounding box center [102, 172] width 78 height 9
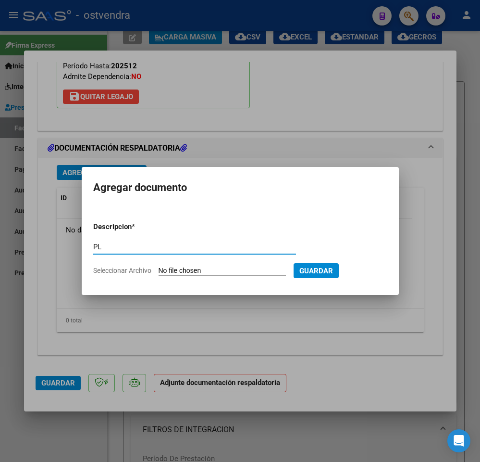
type input "PL"
click at [173, 272] on input "Seleccionar Archivo" at bounding box center [222, 270] width 127 height 9
type input "C:\fakepath\asistencia agosto - [PERSON_NAME].pdf"
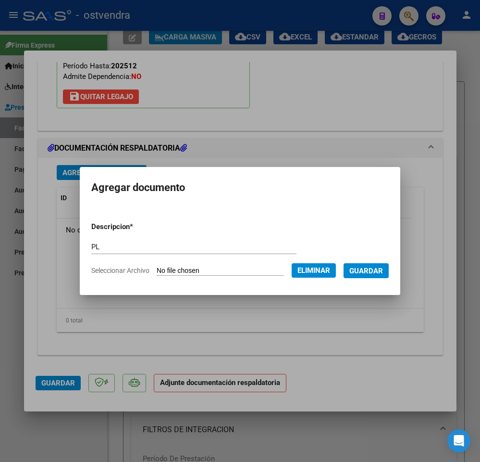
click at [368, 262] on form "Descripcion * PL Escriba aquí una descripcion Seleccionar Archivo Eliminar Guar…" at bounding box center [240, 248] width 298 height 69
click at [371, 268] on span "Guardar" at bounding box center [367, 270] width 34 height 9
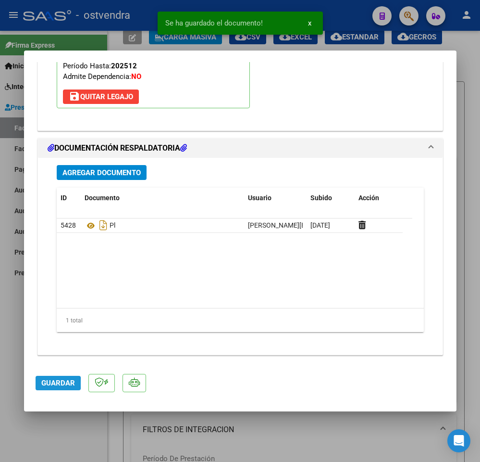
click at [45, 384] on span "Guardar" at bounding box center [58, 382] width 34 height 9
click at [48, 428] on div at bounding box center [240, 231] width 480 height 462
type input "$ 0,00"
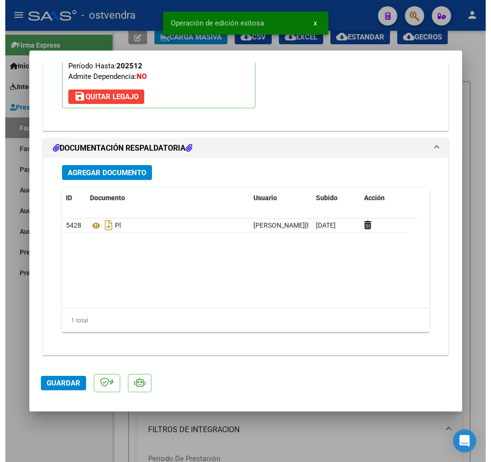
scroll to position [0, 0]
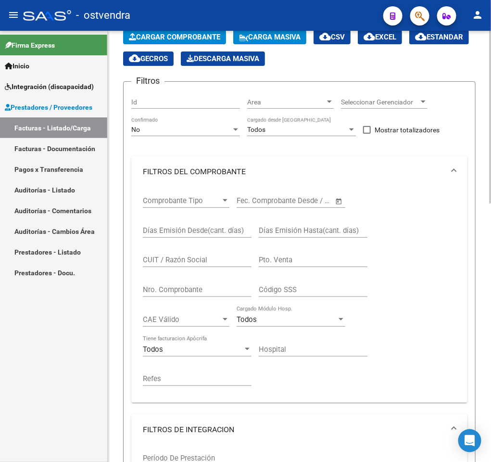
click at [140, 401] on div "Comprobante Tipo Comprobante Tipo Fecha inicio – Fecha fin Fec. Comprobante Des…" at bounding box center [299, 294] width 336 height 215
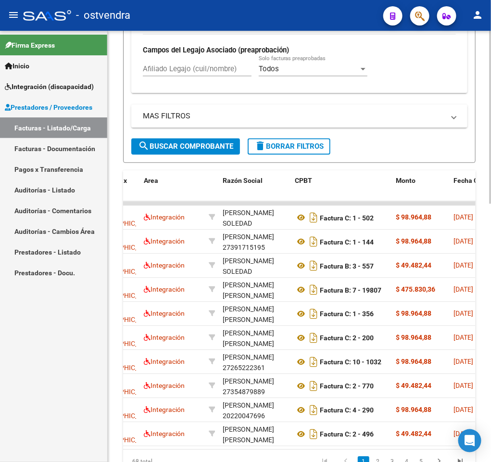
scroll to position [158, 0]
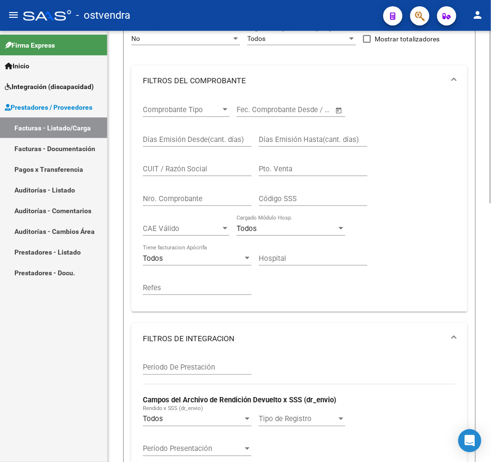
click at [490, 225] on div at bounding box center [490, 246] width 2 height 431
click at [488, 72] on div "Video tutorial PRESTADORES -> Listado de CPBTs Emitidos por Prestadores / Prove…" at bounding box center [299, 404] width 383 height 1062
click at [479, 117] on div "Video tutorial PRESTADORES -> Listado de CPBTs Emitidos por Prestadores / Prove…" at bounding box center [299, 404] width 383 height 1062
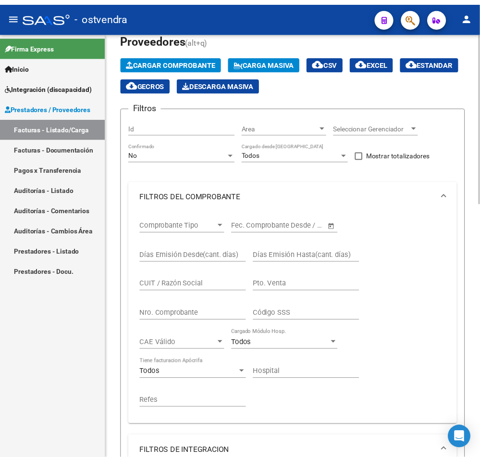
scroll to position [13, 0]
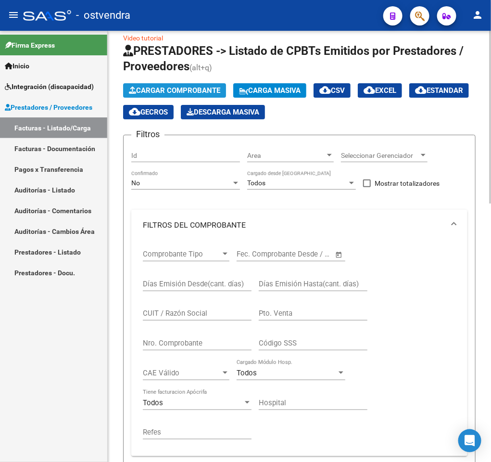
click at [218, 91] on span "Cargar Comprobante" at bounding box center [174, 90] width 91 height 9
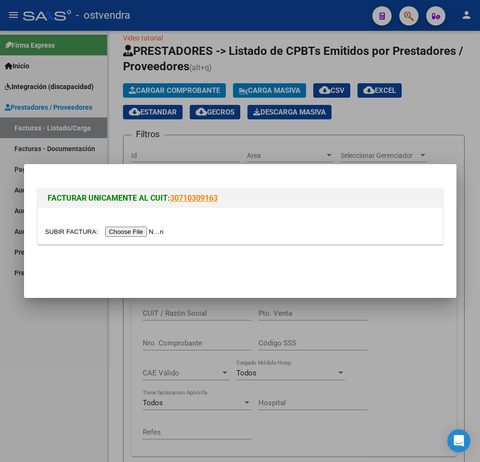
click at [128, 226] on div at bounding box center [240, 231] width 391 height 11
click at [126, 227] on input "file" at bounding box center [106, 232] width 122 height 10
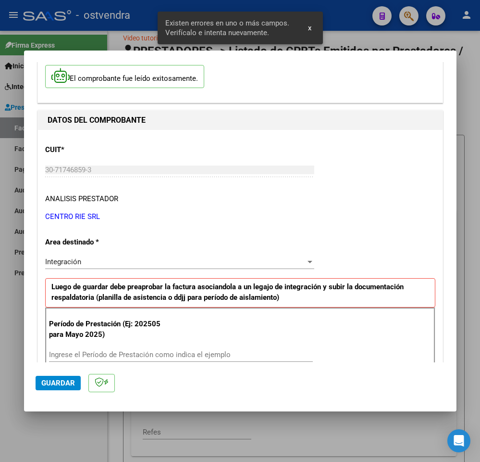
scroll to position [29, 0]
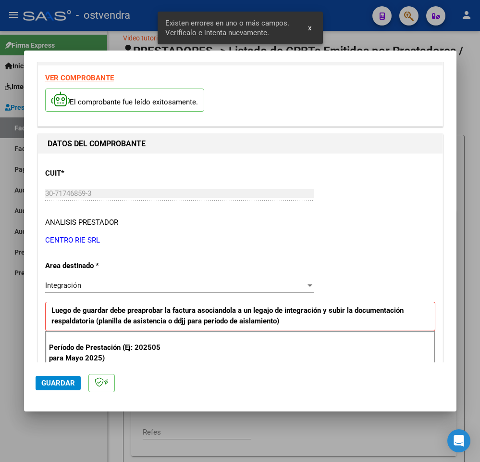
click at [99, 78] on strong "VER COMPROBANTE" at bounding box center [79, 78] width 69 height 9
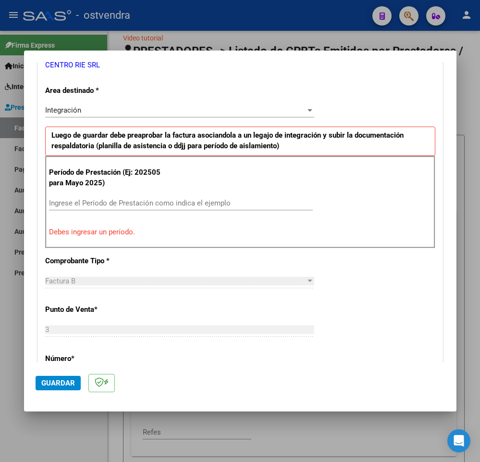
scroll to position [266, 0]
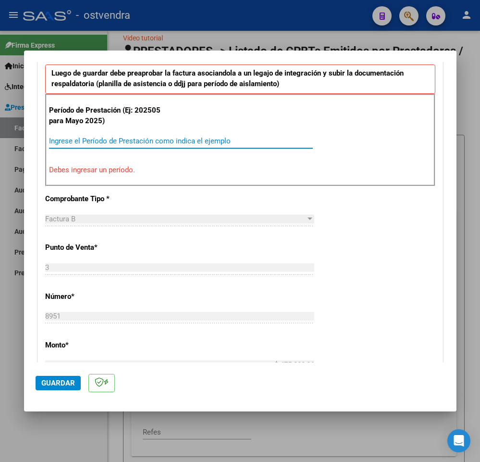
click at [243, 142] on input "Ingrese el Período de Prestación como indica el ejemplo" at bounding box center [181, 141] width 264 height 9
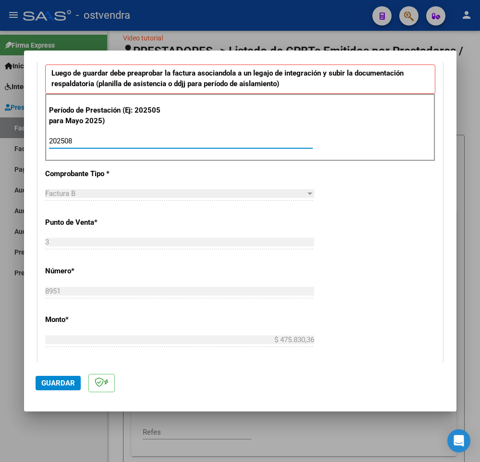
type input "202508"
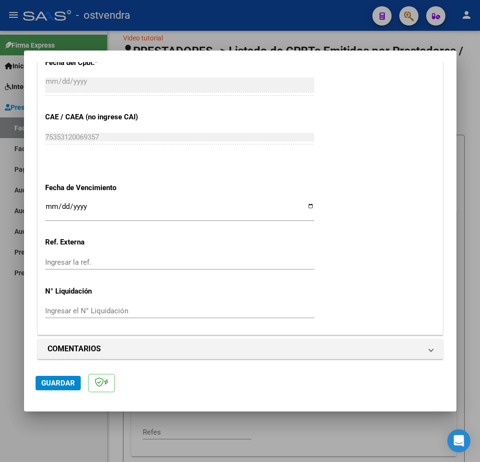
scroll to position [576, 0]
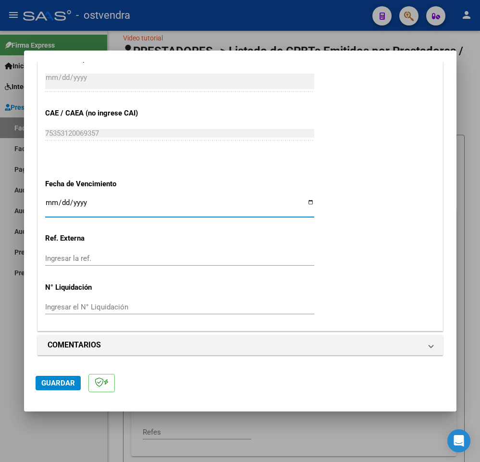
click at [50, 201] on input "Ingresar la fecha" at bounding box center [179, 206] width 269 height 15
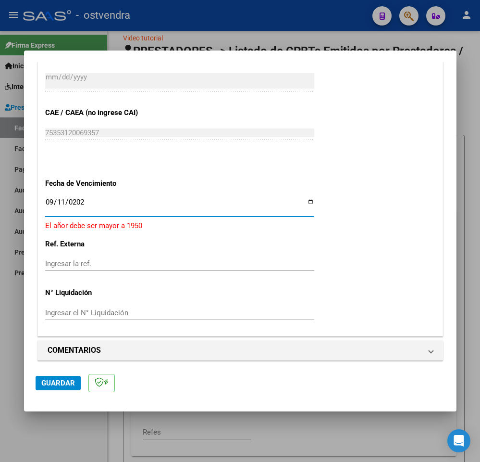
type input "[DATE]"
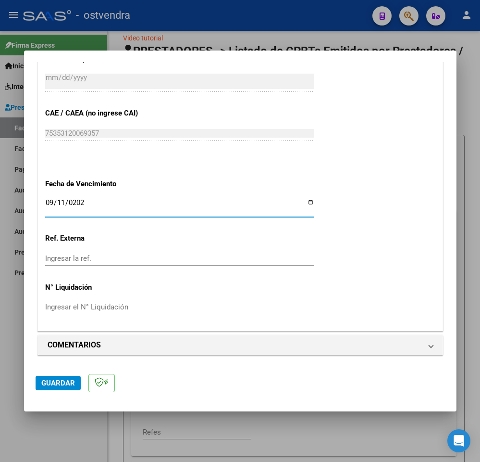
click at [49, 389] on button "Guardar" at bounding box center [58, 383] width 45 height 14
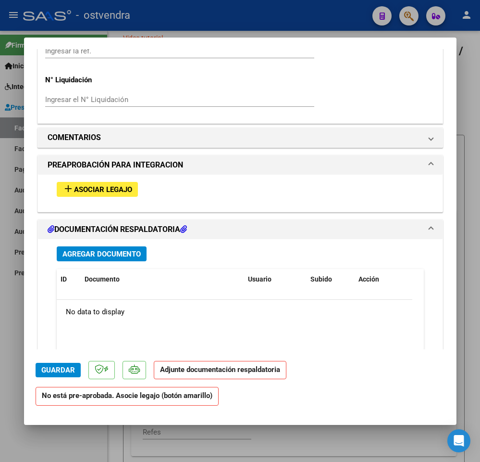
scroll to position [856, 0]
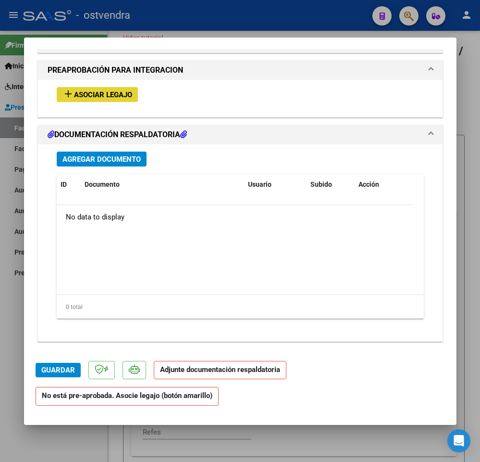
click at [76, 99] on button "add Asociar Legajo" at bounding box center [97, 94] width 81 height 15
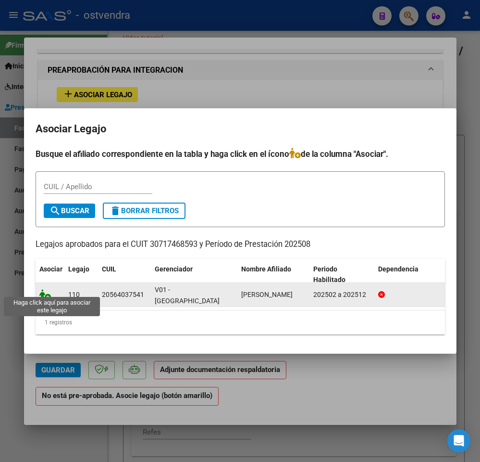
click at [46, 291] on icon at bounding box center [45, 294] width 12 height 11
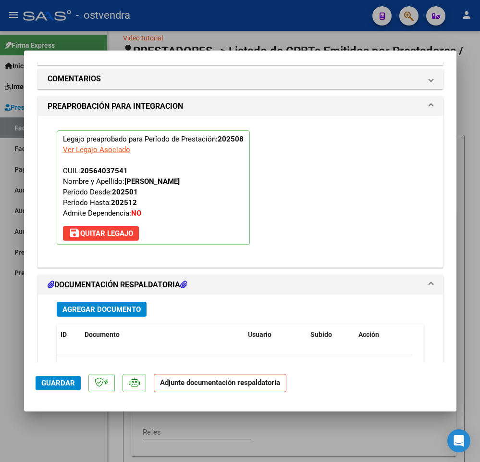
scroll to position [882, 0]
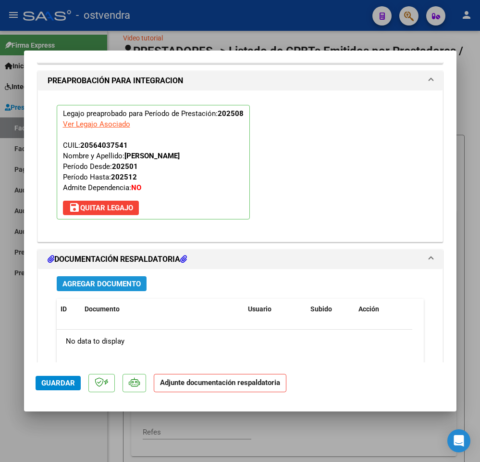
click at [135, 286] on span "Agregar Documento" at bounding box center [102, 283] width 78 height 9
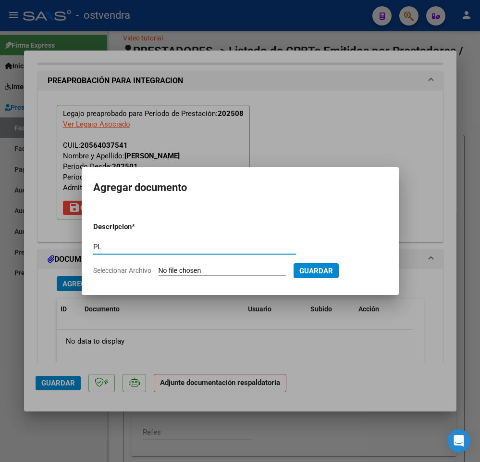
type input "PL"
click at [183, 270] on input "Seleccionar Archivo" at bounding box center [222, 270] width 127 height 9
type input "C:\fakepath\[PERSON_NAME].pdf"
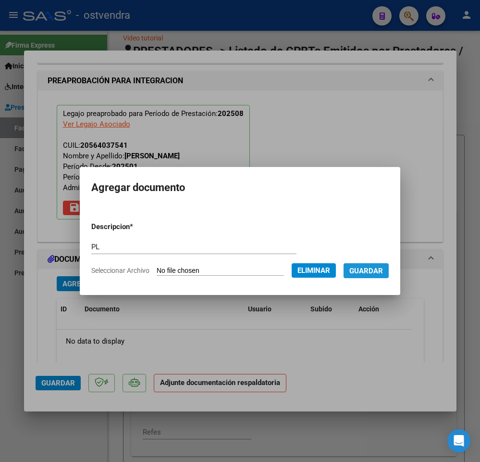
click at [371, 275] on button "Guardar" at bounding box center [366, 270] width 45 height 15
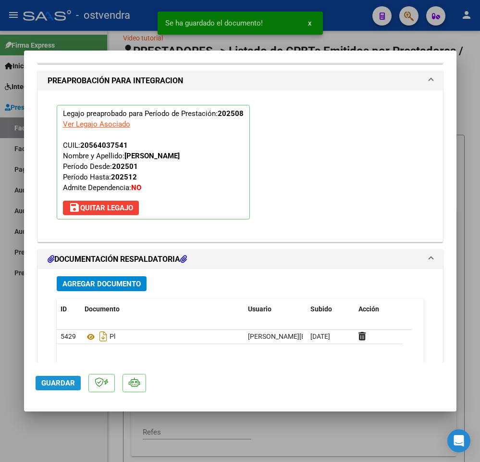
click at [58, 382] on span "Guardar" at bounding box center [58, 382] width 34 height 9
click at [50, 433] on div at bounding box center [240, 231] width 480 height 462
type input "$ 0,00"
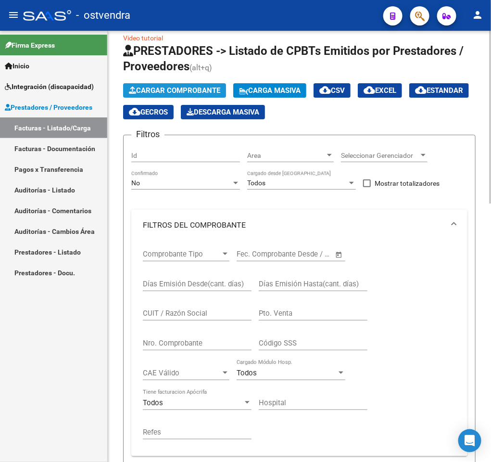
click at [162, 92] on span "Cargar Comprobante" at bounding box center [174, 90] width 91 height 9
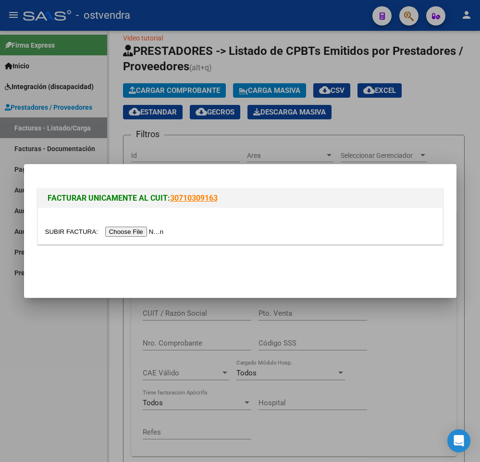
click at [117, 232] on input "file" at bounding box center [106, 232] width 122 height 10
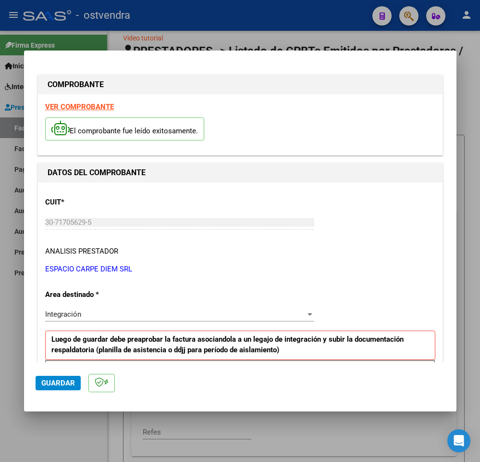
click at [102, 102] on strong "VER COMPROBANTE" at bounding box center [79, 106] width 69 height 9
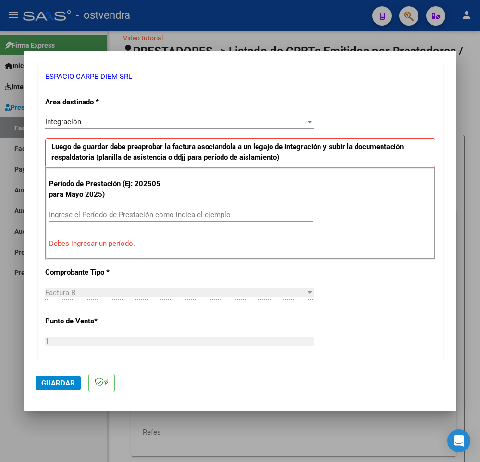
scroll to position [204, 0]
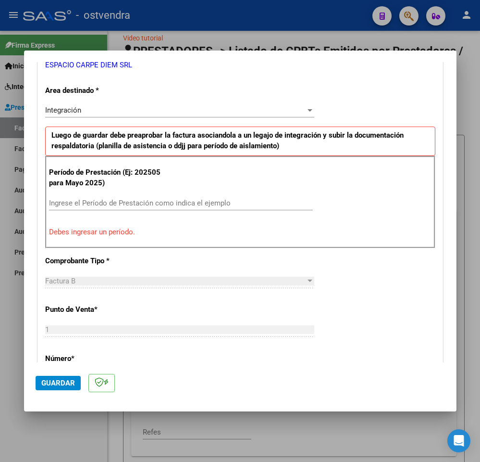
click at [227, 206] on input "Ingrese el Período de Prestación como indica el ejemplo" at bounding box center [181, 203] width 264 height 9
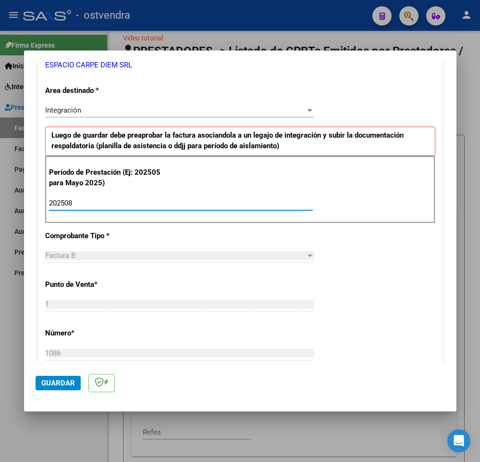
type input "202508"
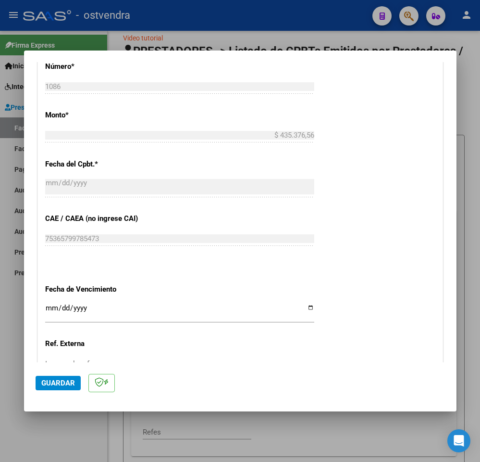
scroll to position [519, 0]
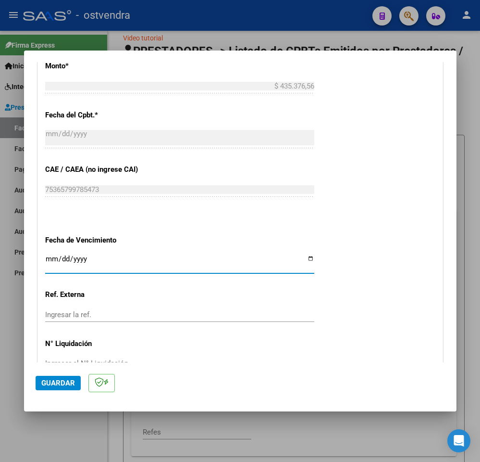
click at [48, 259] on input "Ingresar la fecha" at bounding box center [179, 262] width 269 height 15
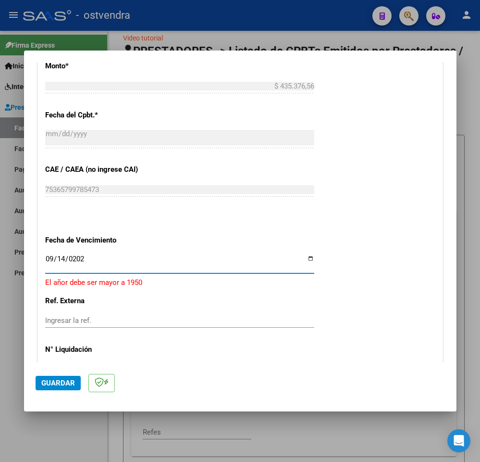
type input "[DATE]"
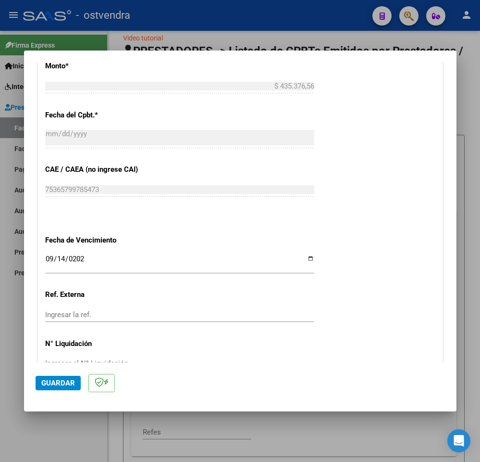
scroll to position [579, 0]
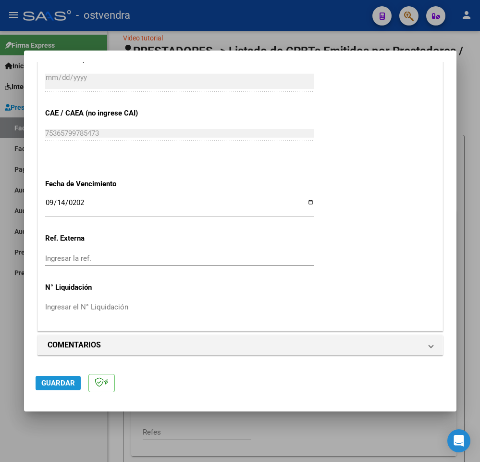
click at [63, 377] on button "Guardar" at bounding box center [58, 383] width 45 height 14
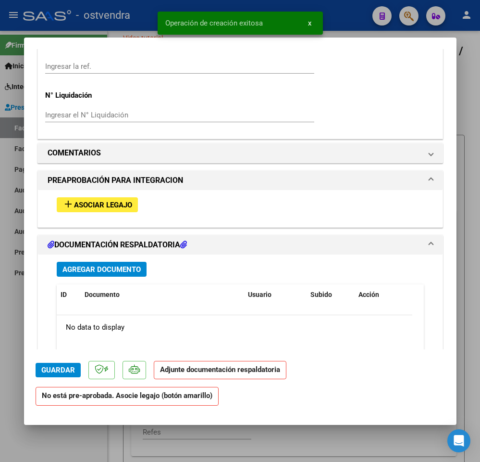
scroll to position [762, 0]
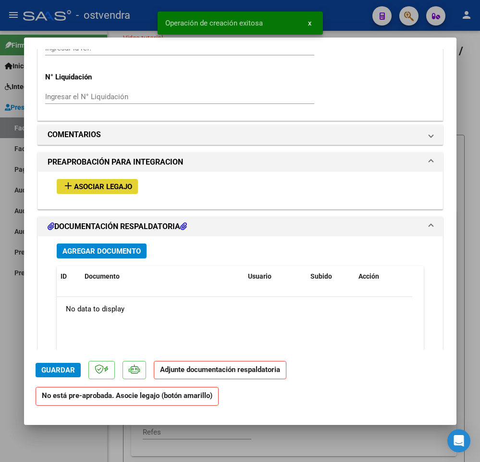
click at [127, 185] on span "Asociar Legajo" at bounding box center [103, 186] width 58 height 9
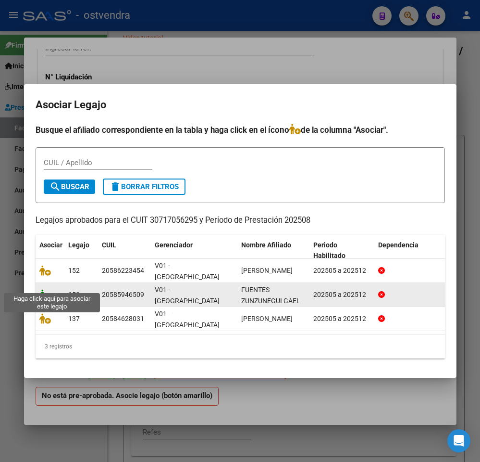
click at [47, 289] on icon at bounding box center [45, 294] width 12 height 11
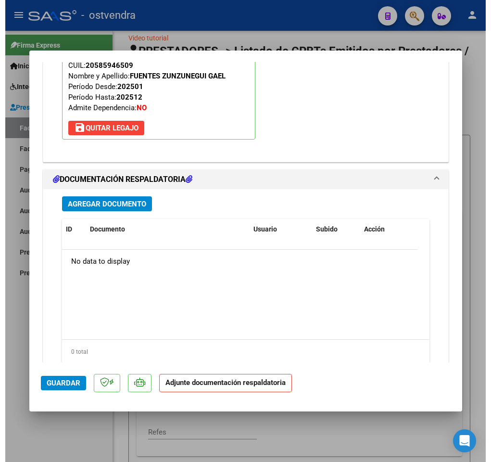
scroll to position [996, 0]
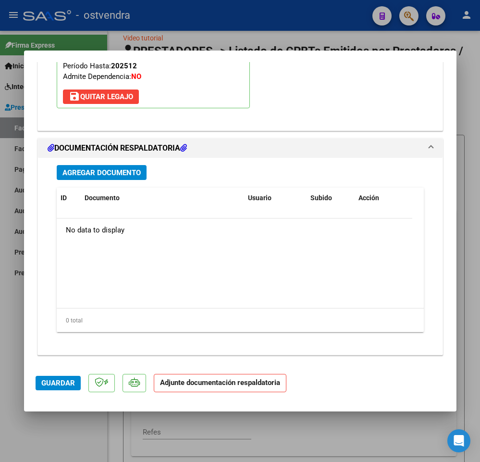
click at [96, 172] on span "Agregar Documento" at bounding box center [102, 172] width 78 height 9
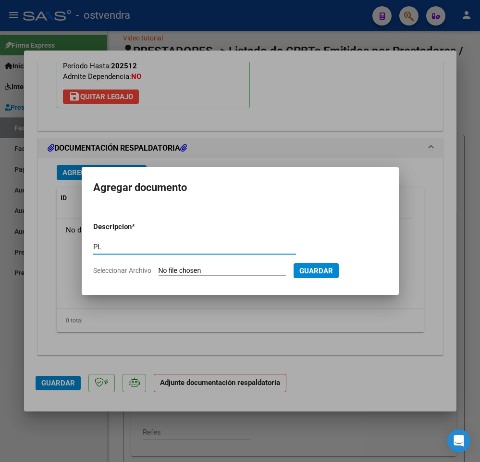
type input "PL"
click at [176, 267] on input "Seleccionar Archivo" at bounding box center [222, 270] width 127 height 9
type input "C:\fakepath\[PERSON_NAME]- [DATE].pdf"
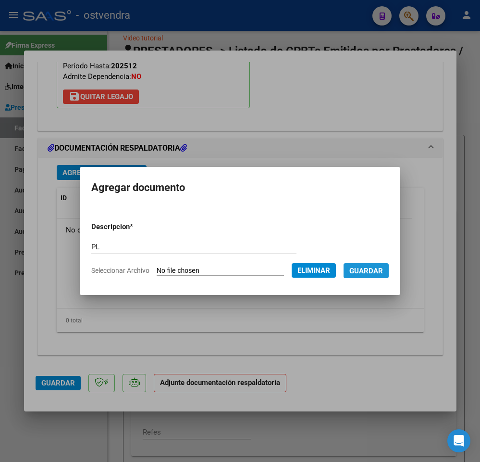
click at [385, 276] on button "Guardar" at bounding box center [366, 270] width 45 height 15
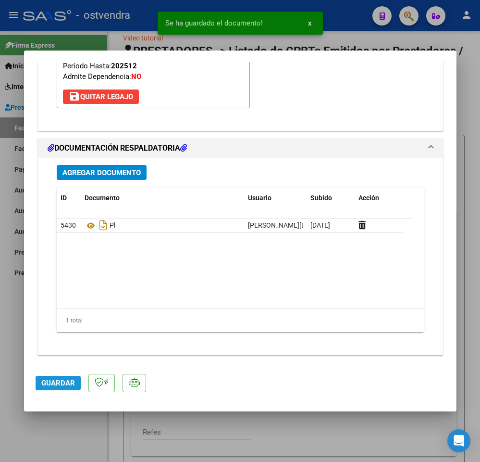
click at [57, 387] on button "Guardar" at bounding box center [58, 383] width 45 height 14
click at [37, 416] on div at bounding box center [240, 231] width 480 height 462
type input "$ 0,00"
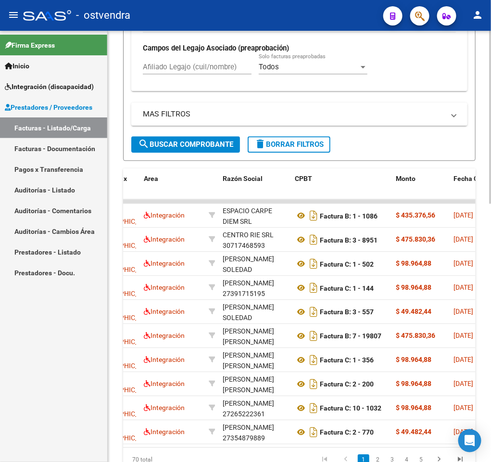
scroll to position [159, 0]
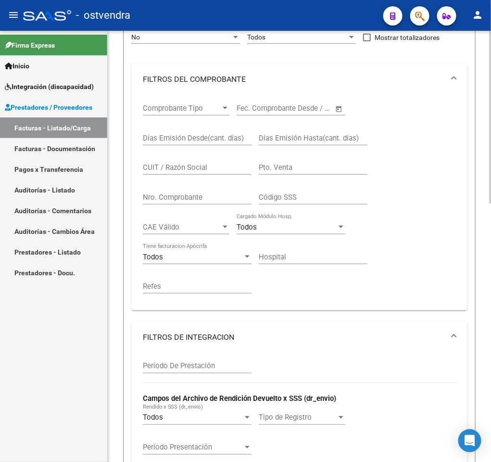
click at [491, 110] on div at bounding box center [490, 246] width 2 height 431
click at [491, 110] on div at bounding box center [490, 182] width 2 height 173
click at [459, 80] on mat-expansion-panel-header "FILTROS DEL COMPROBANTE" at bounding box center [299, 79] width 336 height 31
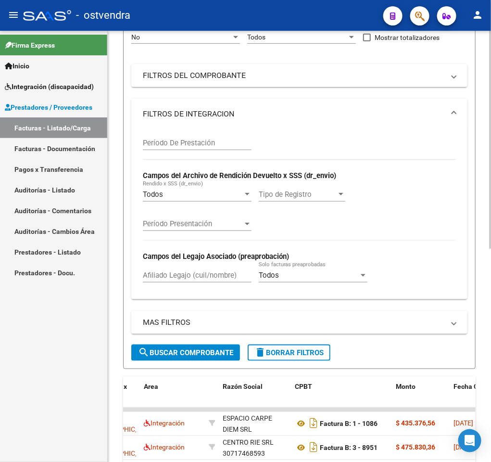
click at [456, 115] on mat-expansion-panel-header "FILTROS DE INTEGRACION" at bounding box center [299, 114] width 336 height 31
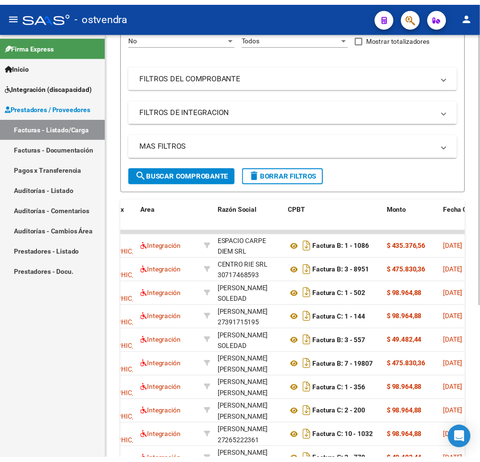
scroll to position [0, 0]
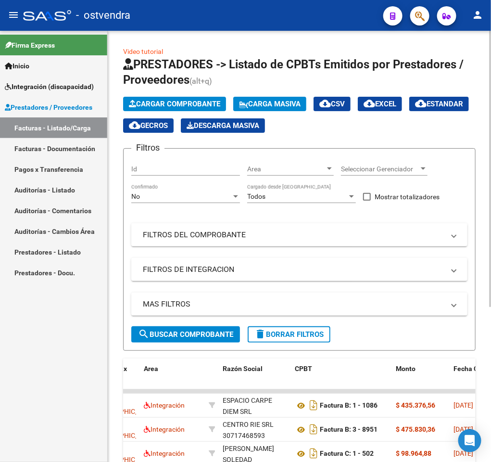
click at [489, 16] on div "menu - ostvendra person Firma Express Inicio Instructivos Contacto OS Integraci…" at bounding box center [245, 231] width 491 height 462
click at [157, 100] on span "Cargar Comprobante" at bounding box center [174, 104] width 91 height 9
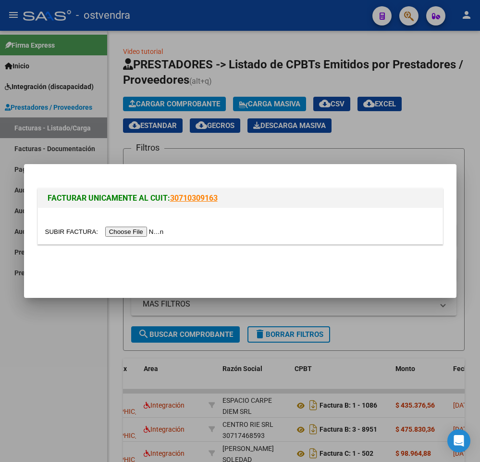
click at [131, 230] on input "file" at bounding box center [106, 232] width 122 height 10
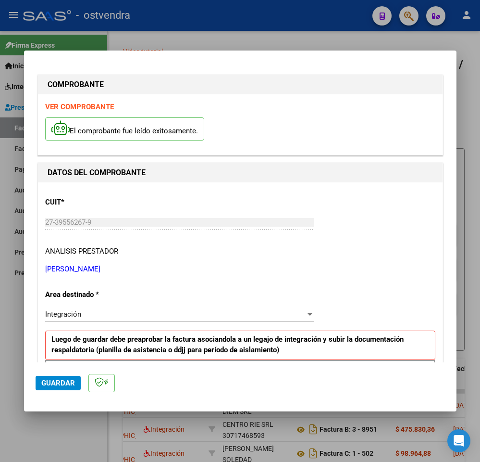
click at [97, 106] on strong "VER COMPROBANTE" at bounding box center [79, 106] width 69 height 9
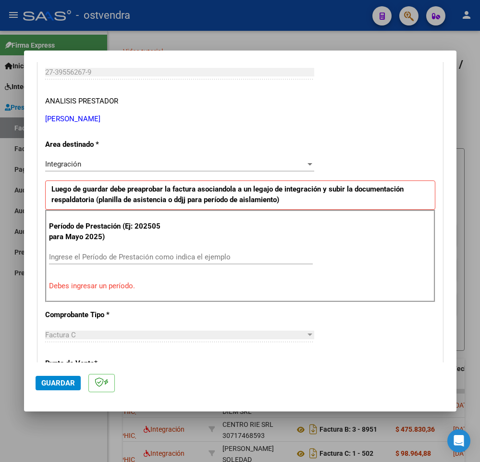
scroll to position [164, 0]
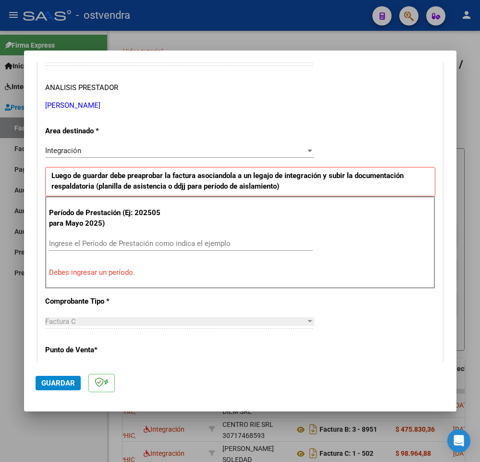
click at [276, 245] on input "Ingrese el Período de Prestación como indica el ejemplo" at bounding box center [181, 243] width 264 height 9
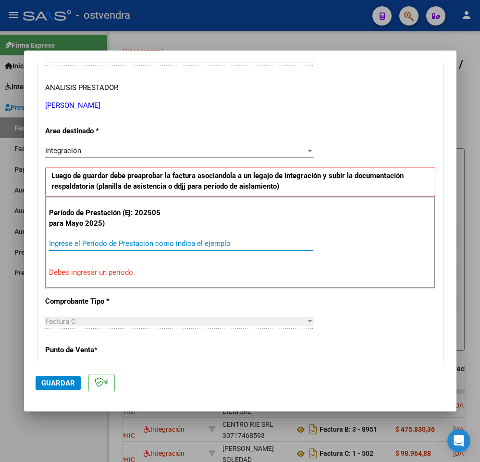
click at [276, 245] on input "Ingrese el Período de Prestación como indica el ejemplo" at bounding box center [181, 243] width 264 height 9
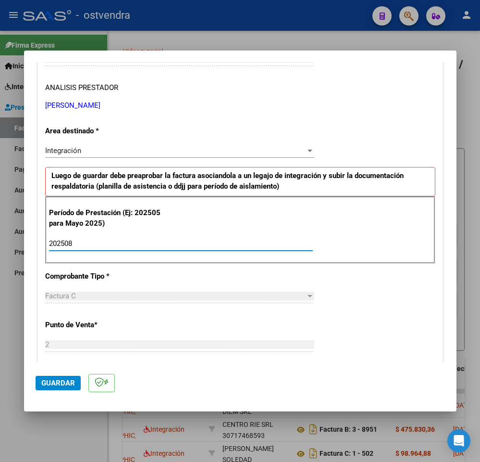
type input "202508"
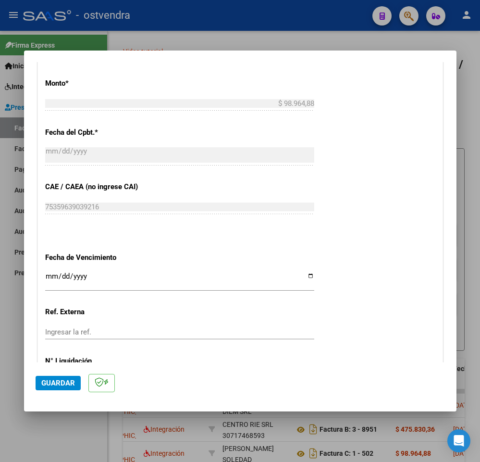
scroll to position [579, 0]
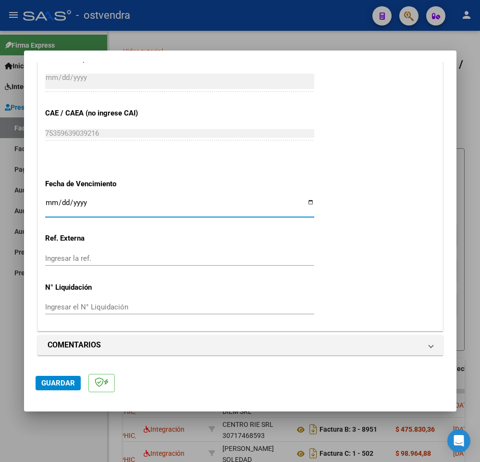
click at [48, 203] on input "Ingresar la fecha" at bounding box center [179, 206] width 269 height 15
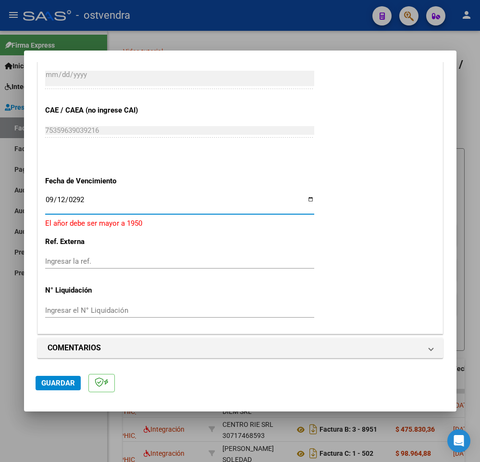
type input "[DATE]"
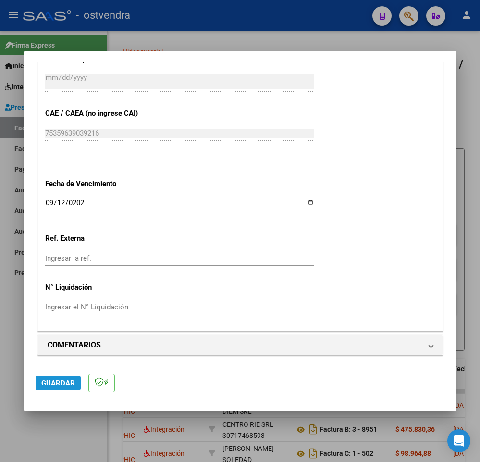
click at [63, 380] on span "Guardar" at bounding box center [58, 382] width 34 height 9
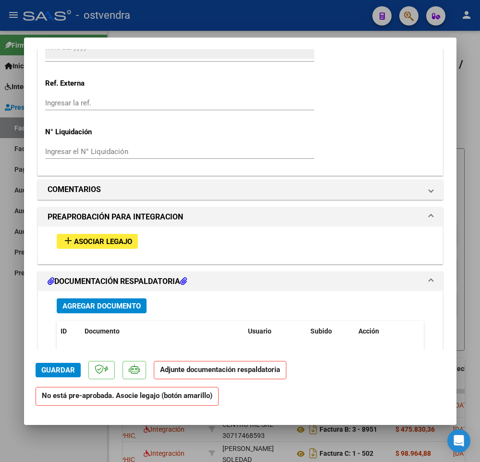
scroll to position [713, 0]
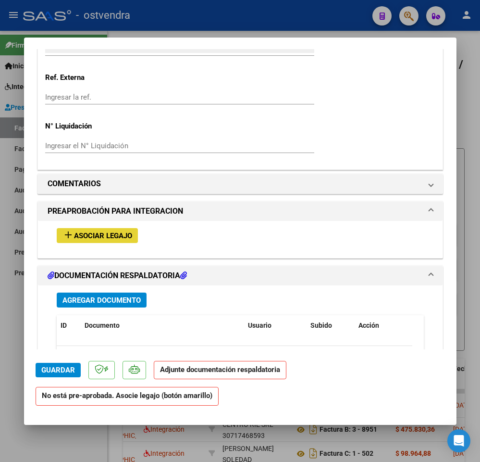
click at [96, 243] on button "add Asociar Legajo" at bounding box center [97, 235] width 81 height 15
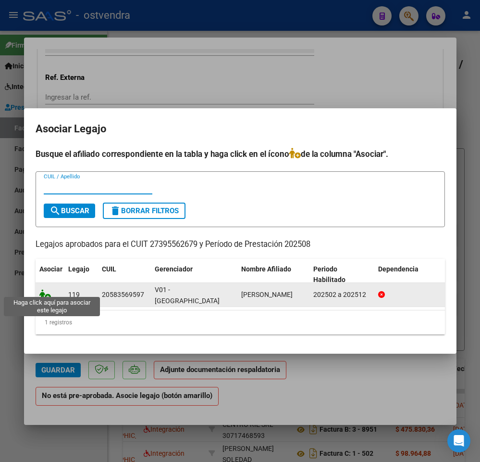
click at [46, 289] on icon at bounding box center [45, 294] width 12 height 11
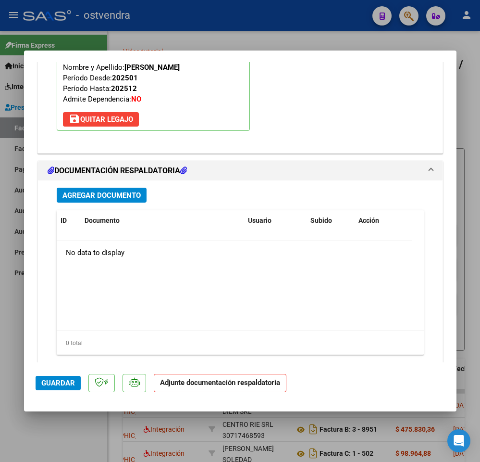
scroll to position [996, 0]
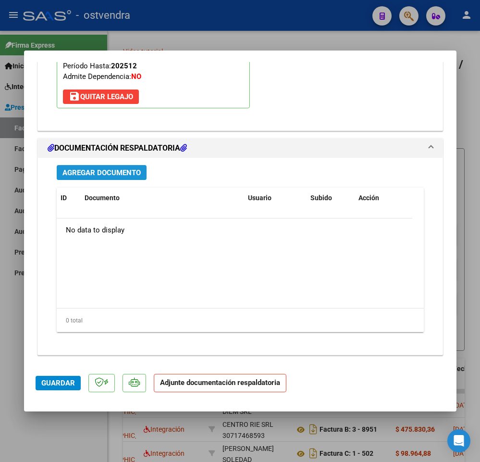
click at [112, 175] on span "Agregar Documento" at bounding box center [102, 172] width 78 height 9
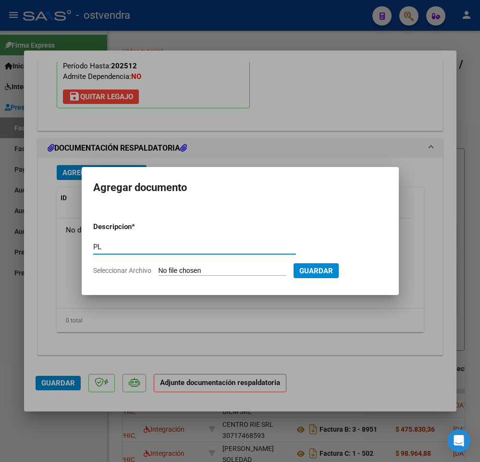
type input "PL"
click at [169, 264] on form "Descripcion * PL Escriba aquí una descripcion Seleccionar Archivo Guardar" at bounding box center [240, 248] width 294 height 69
click at [172, 272] on input "Seleccionar Archivo" at bounding box center [222, 270] width 127 height 9
type input "C:\fakepath\CamScanner [DATE] 13.30.pdf"
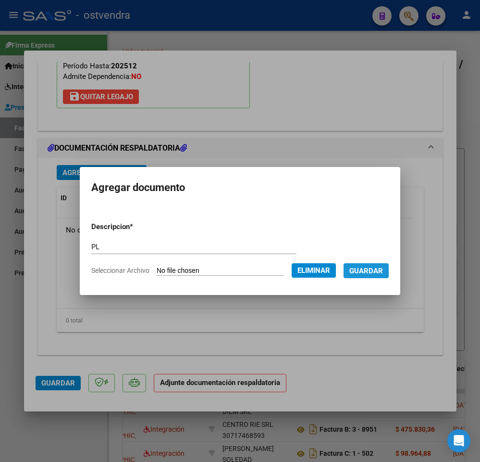
click at [368, 274] on span "Guardar" at bounding box center [367, 270] width 34 height 9
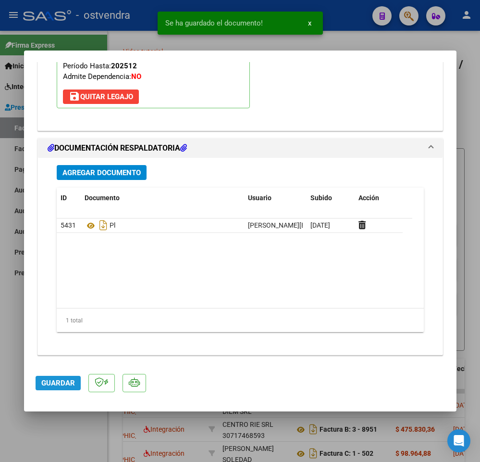
click at [61, 382] on span "Guardar" at bounding box center [58, 382] width 34 height 9
click at [45, 429] on div at bounding box center [240, 231] width 480 height 462
type input "$ 0,00"
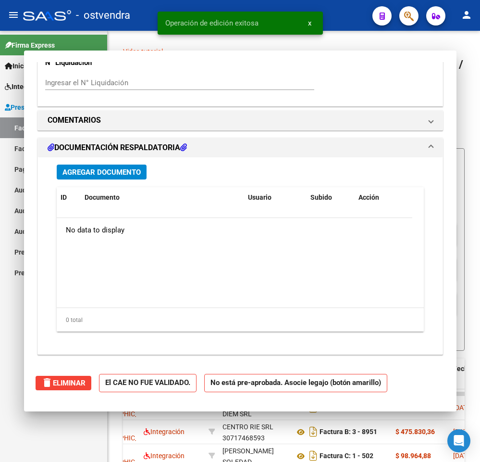
scroll to position [0, 0]
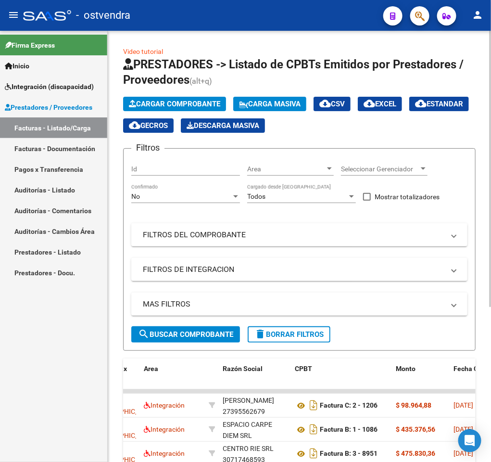
click at [159, 100] on span "Cargar Comprobante" at bounding box center [174, 104] width 91 height 9
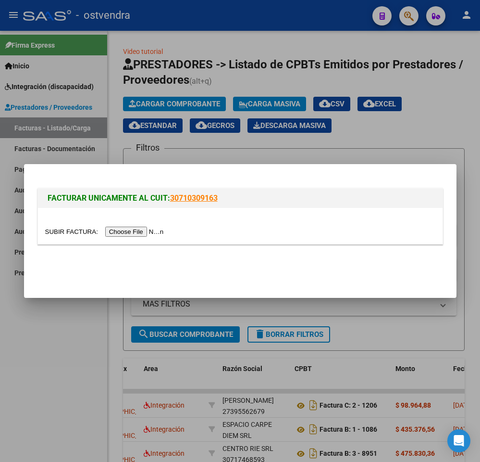
click at [130, 231] on input "file" at bounding box center [106, 232] width 122 height 10
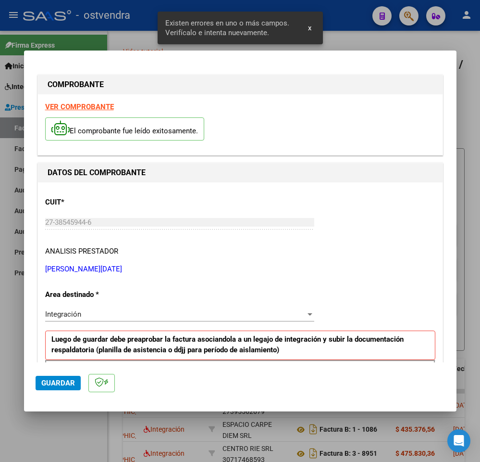
click at [106, 107] on strong "VER COMPROBANTE" at bounding box center [79, 106] width 69 height 9
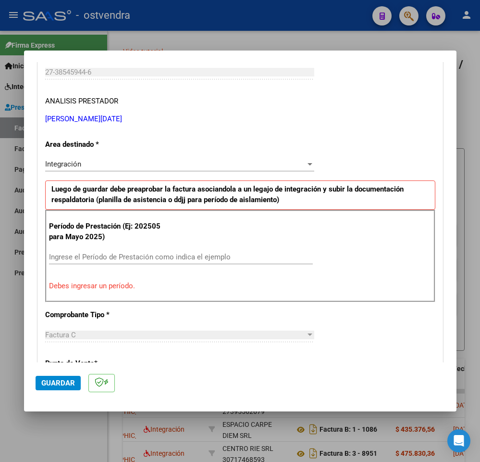
scroll to position [179, 0]
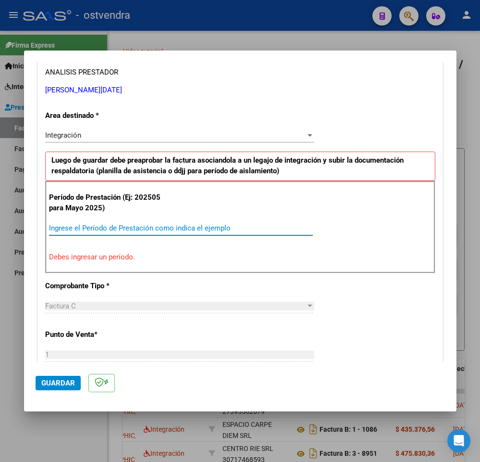
click at [265, 232] on input "Ingrese el Período de Prestación como indica el ejemplo" at bounding box center [181, 228] width 264 height 9
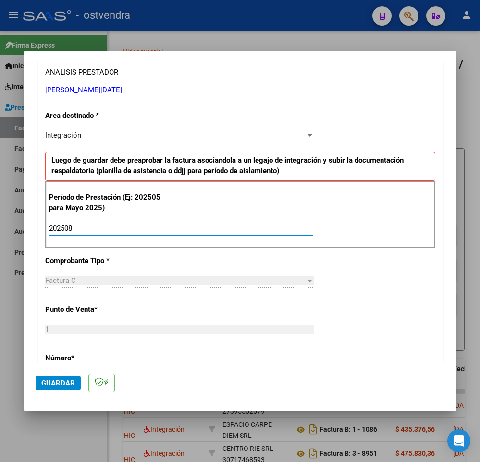
type input "202508"
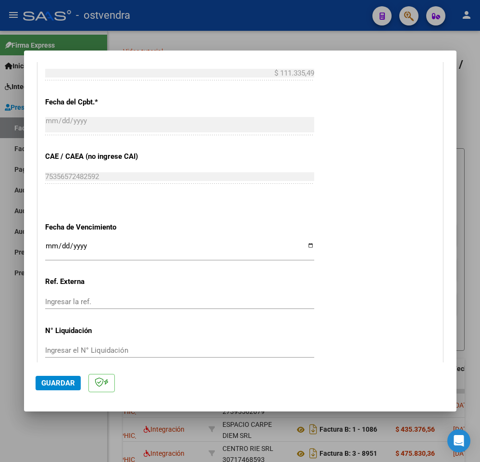
scroll to position [540, 0]
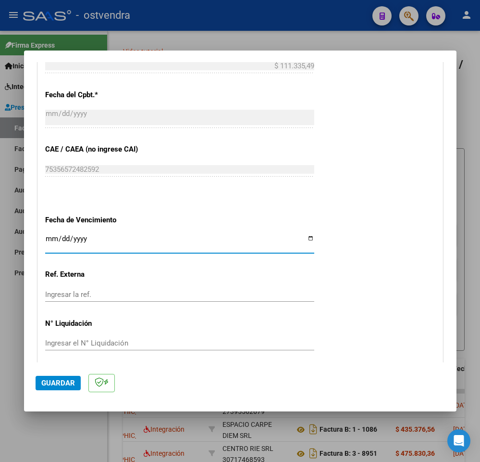
click at [47, 237] on input "Ingresar la fecha" at bounding box center [179, 242] width 269 height 15
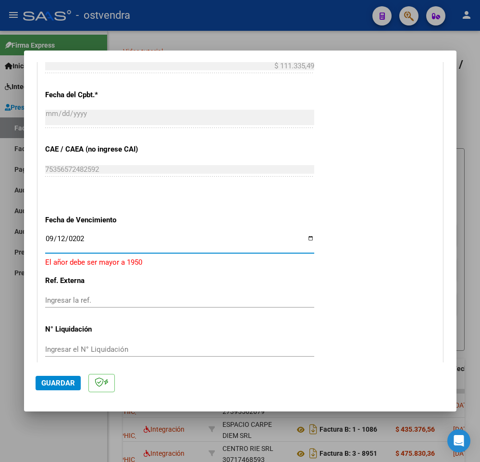
type input "[DATE]"
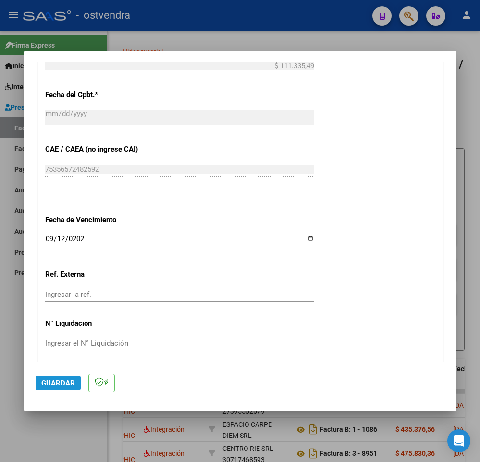
click at [57, 390] on button "Guardar" at bounding box center [58, 383] width 45 height 14
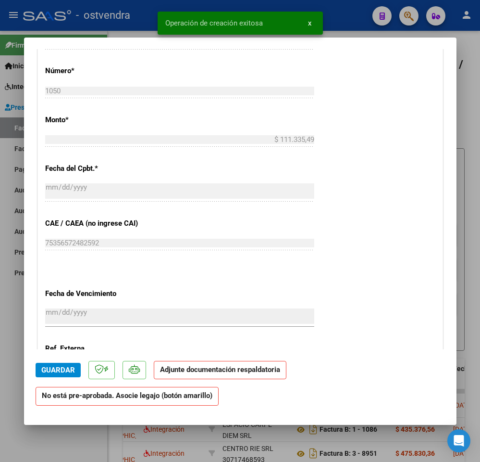
scroll to position [463, 0]
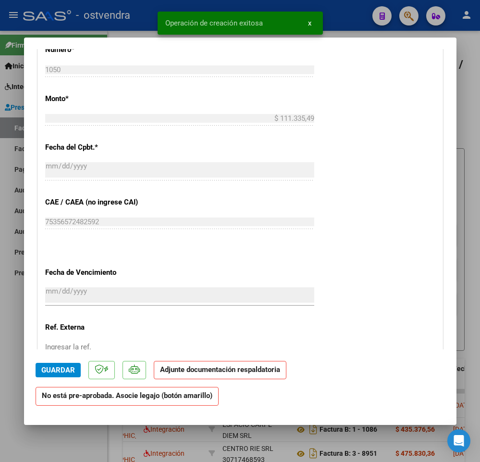
drag, startPoint x: 442, startPoint y: 224, endPoint x: 448, endPoint y: 221, distance: 6.3
click at [448, 221] on mat-dialog-content "COMPROBANTE VER COMPROBANTE ESTADO: Recibida. En proceso de confirmacion/acepta…" at bounding box center [240, 199] width 433 height 300
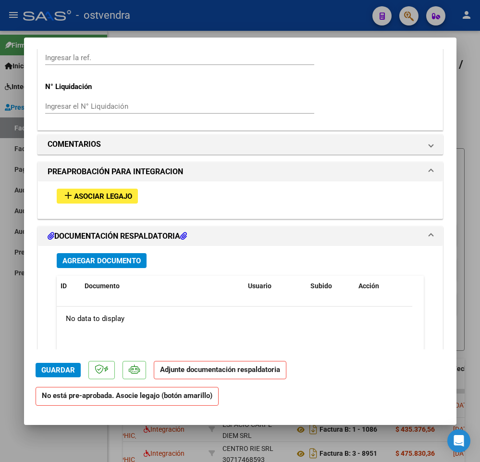
scroll to position [759, 0]
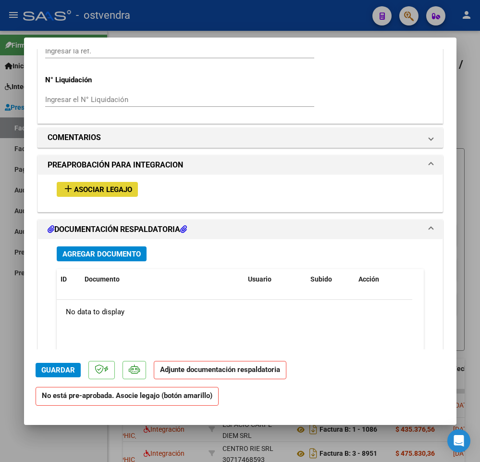
click at [96, 192] on span "Asociar Legajo" at bounding box center [103, 189] width 58 height 9
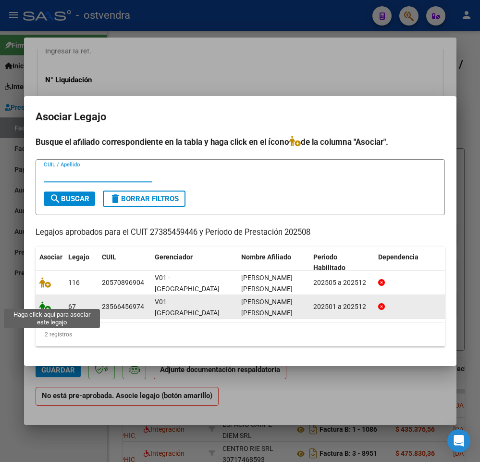
click at [47, 302] on icon at bounding box center [45, 306] width 12 height 11
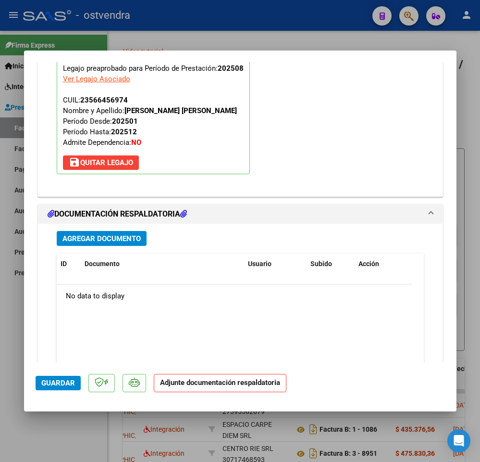
scroll to position [948, 0]
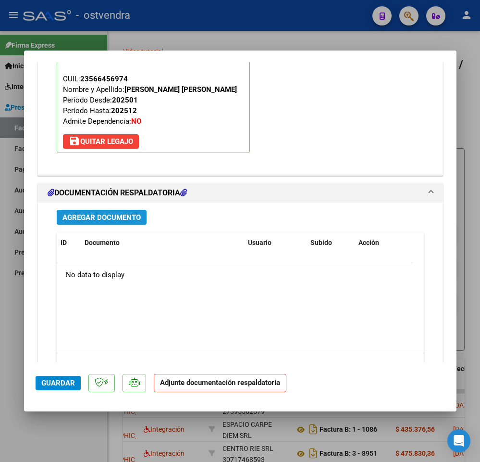
click at [123, 219] on span "Agregar Documento" at bounding box center [102, 217] width 78 height 9
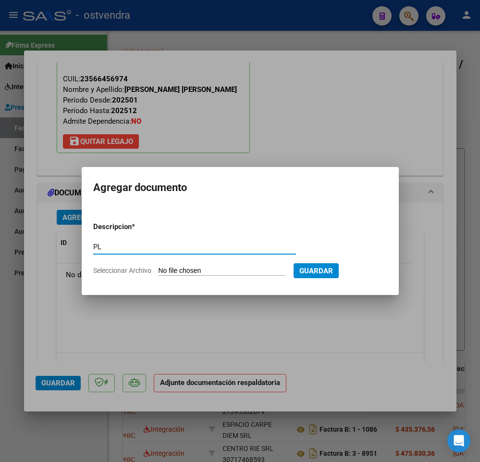
type input "PL"
click at [166, 270] on input "Seleccionar Archivo" at bounding box center [222, 270] width 127 height 9
type input "C:\fakepath\Planilla [DATE] [PERSON_NAME].pdf"
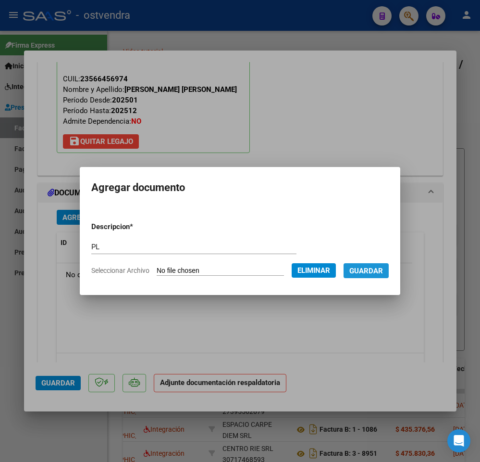
click at [356, 265] on button "Guardar" at bounding box center [366, 270] width 45 height 15
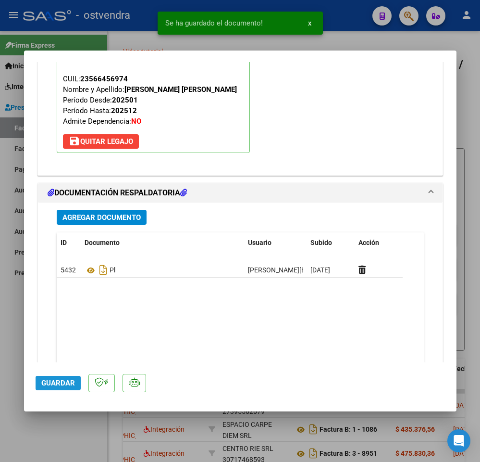
click at [57, 386] on span "Guardar" at bounding box center [58, 382] width 34 height 9
click at [45, 417] on div at bounding box center [240, 231] width 480 height 462
type input "$ 0,00"
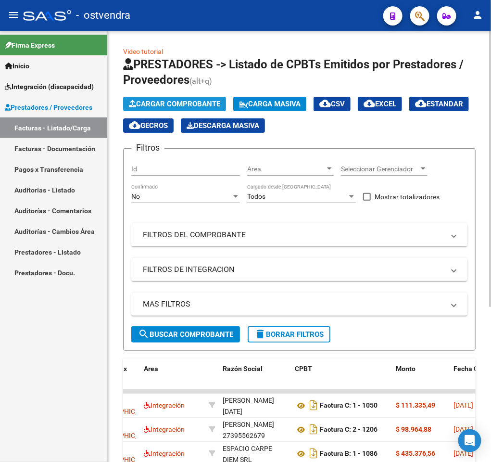
click at [127, 102] on button "Cargar Comprobante" at bounding box center [174, 104] width 103 height 14
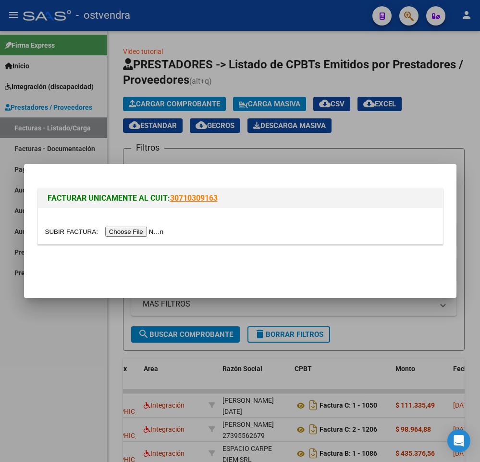
click at [127, 231] on input "file" at bounding box center [106, 232] width 122 height 10
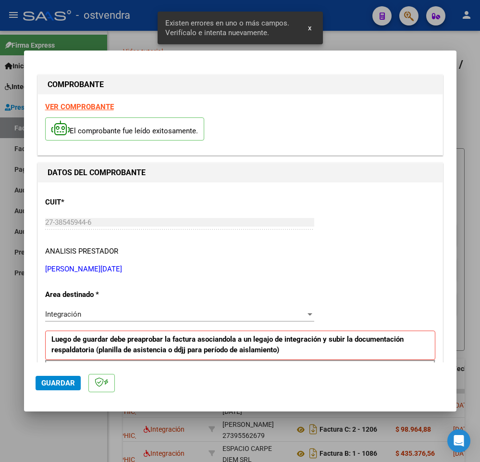
click at [84, 107] on strong "VER COMPROBANTE" at bounding box center [79, 106] width 69 height 9
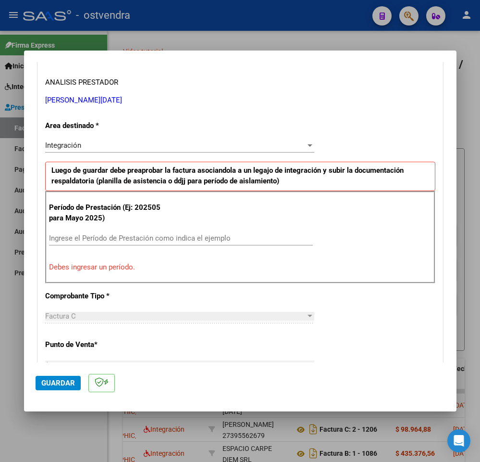
scroll to position [185, 0]
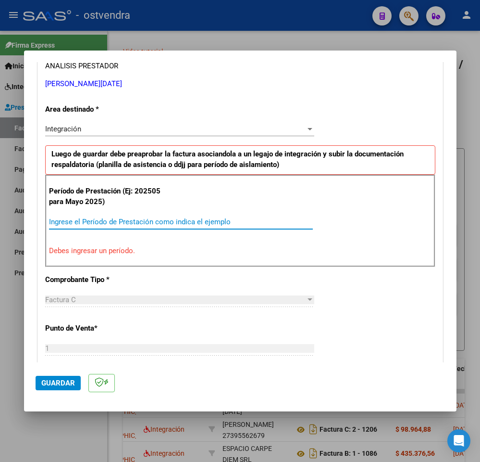
click at [208, 221] on input "Ingrese el Período de Prestación como indica el ejemplo" at bounding box center [181, 221] width 264 height 9
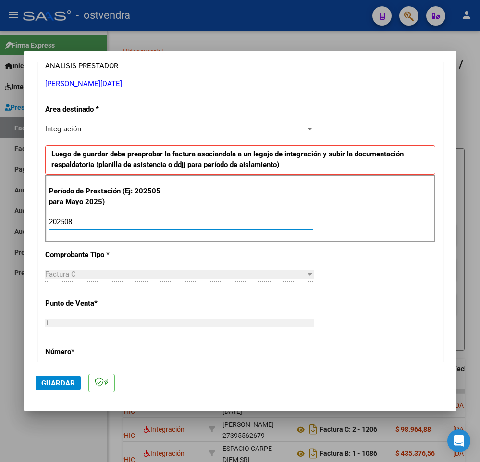
type input "202508"
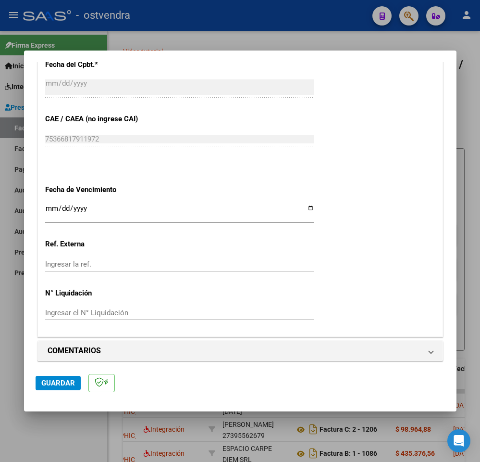
scroll to position [579, 0]
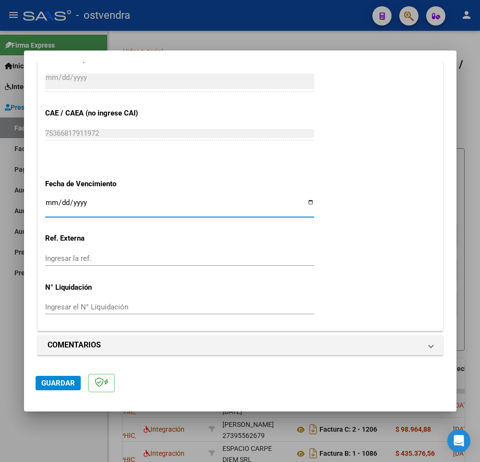
click at [52, 199] on input "Ingresar la fecha" at bounding box center [179, 206] width 269 height 15
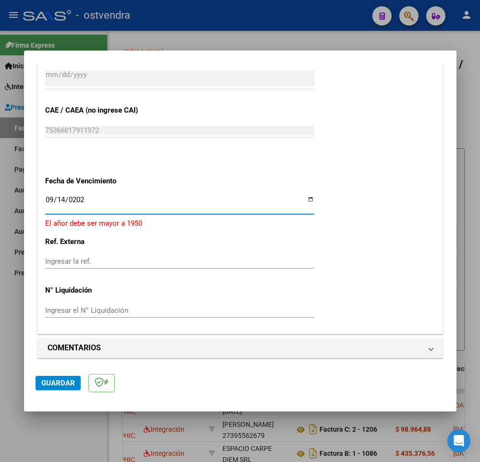
type input "[DATE]"
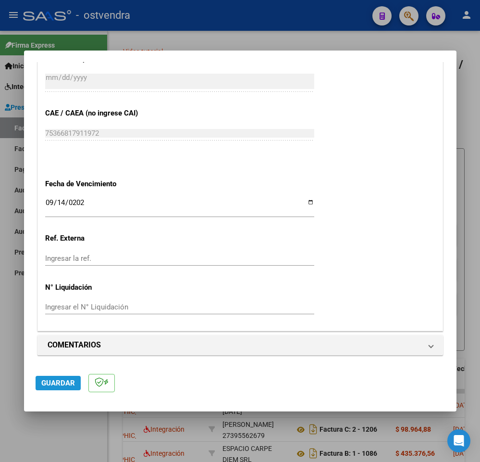
click at [71, 380] on span "Guardar" at bounding box center [58, 382] width 34 height 9
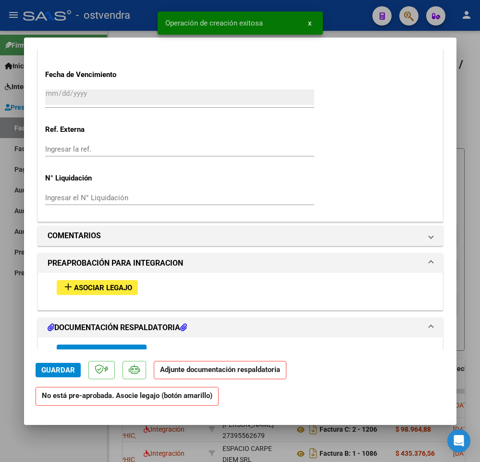
scroll to position [856, 0]
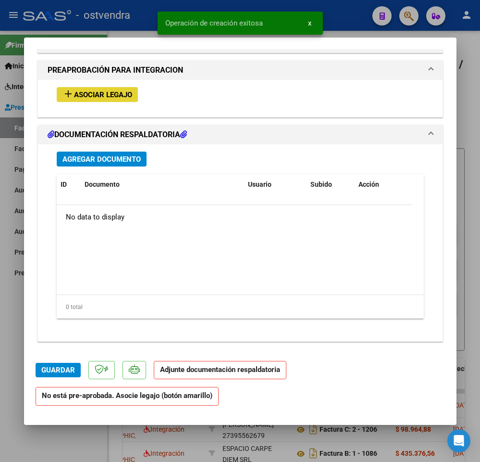
click at [110, 97] on span "Asociar Legajo" at bounding box center [103, 94] width 58 height 9
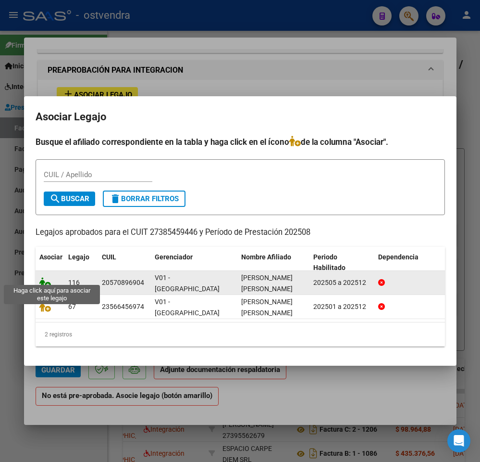
click at [42, 277] on icon at bounding box center [45, 282] width 12 height 11
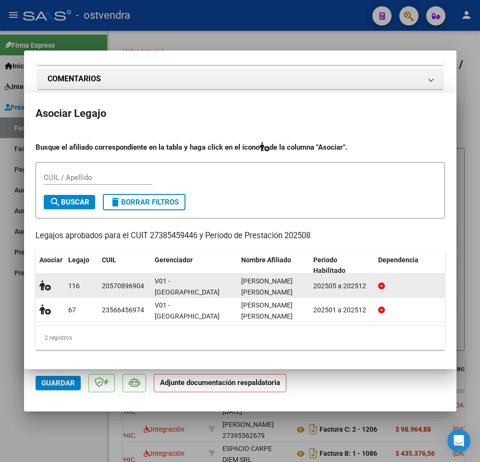
scroll to position [882, 0]
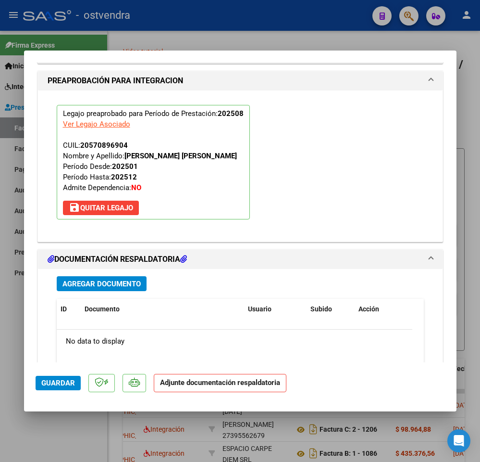
click at [131, 283] on span "Agregar Documento" at bounding box center [102, 283] width 78 height 9
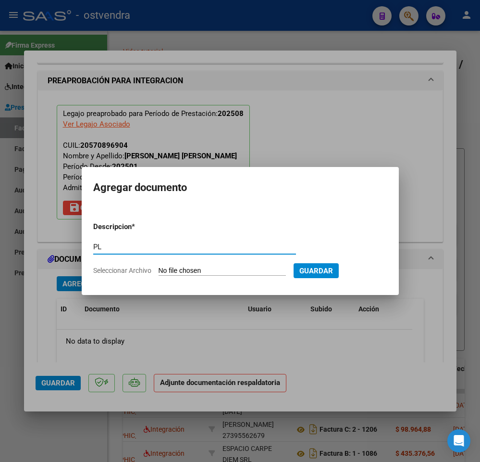
type input "PL"
click at [176, 267] on input "Seleccionar Archivo" at bounding box center [222, 270] width 127 height 9
type input "C:\fakepath\Planilla [PERSON_NAME].pdf"
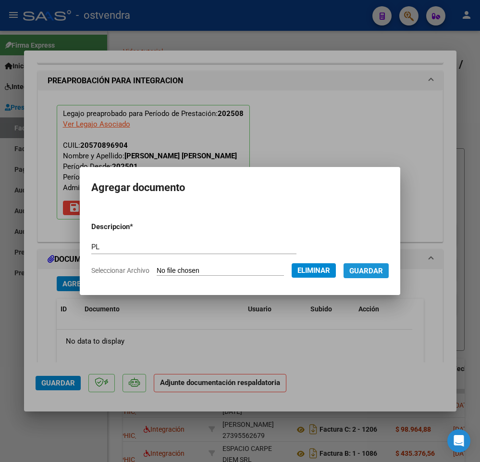
click at [368, 276] on button "Guardar" at bounding box center [366, 270] width 45 height 15
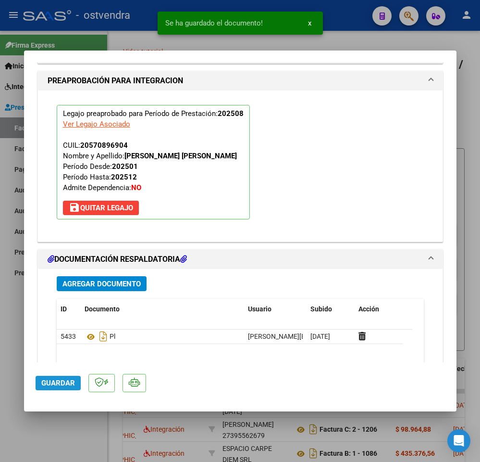
click at [59, 381] on span "Guardar" at bounding box center [58, 382] width 34 height 9
click at [37, 417] on div at bounding box center [240, 231] width 480 height 462
type input "$ 0,00"
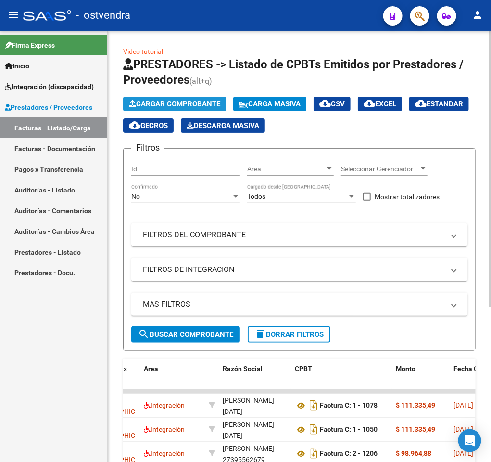
click at [164, 106] on span "Cargar Comprobante" at bounding box center [174, 104] width 91 height 9
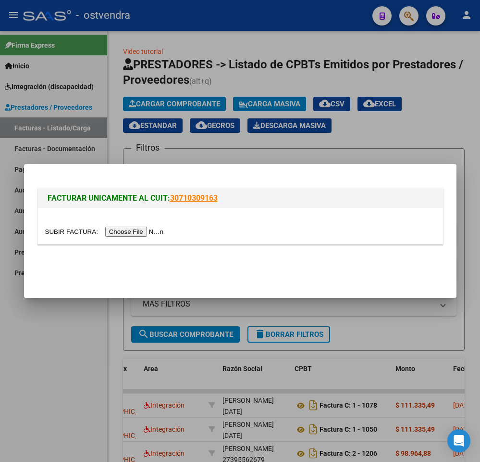
click at [142, 237] on div at bounding box center [240, 231] width 391 height 11
click at [142, 235] on input "file" at bounding box center [106, 232] width 122 height 10
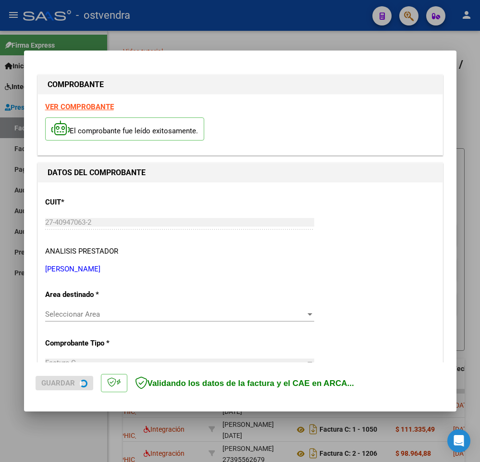
click at [86, 109] on strong "VER COMPROBANTE" at bounding box center [79, 106] width 69 height 9
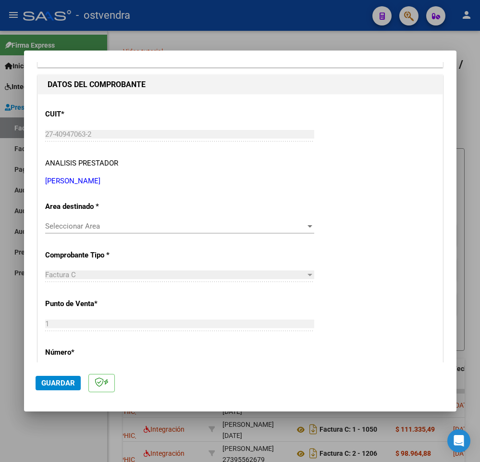
scroll to position [126, 0]
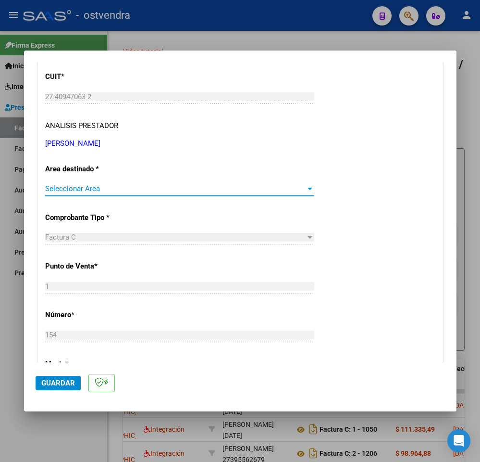
click at [268, 185] on span "Seleccionar Area" at bounding box center [175, 188] width 261 height 9
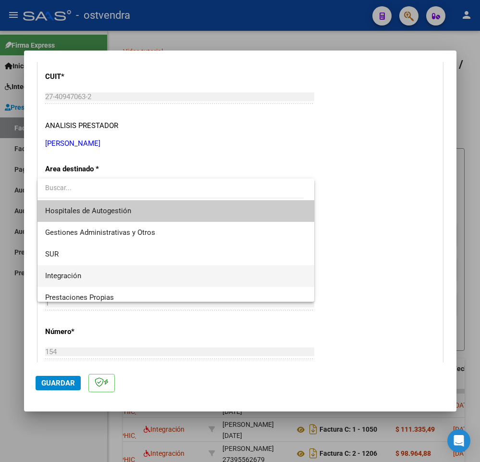
click at [146, 275] on span "Integración" at bounding box center [176, 276] width 262 height 22
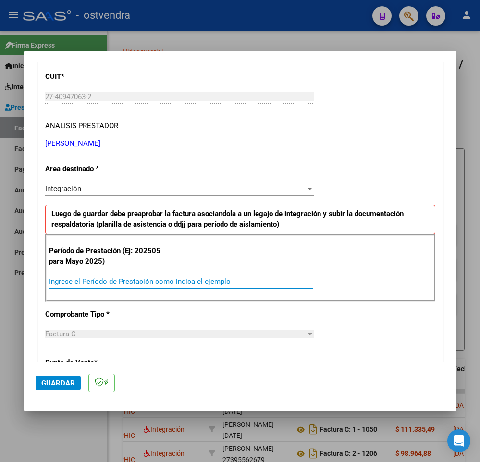
click at [227, 281] on input "Ingrese el Período de Prestación como indica el ejemplo" at bounding box center [181, 281] width 264 height 9
type input "202508"
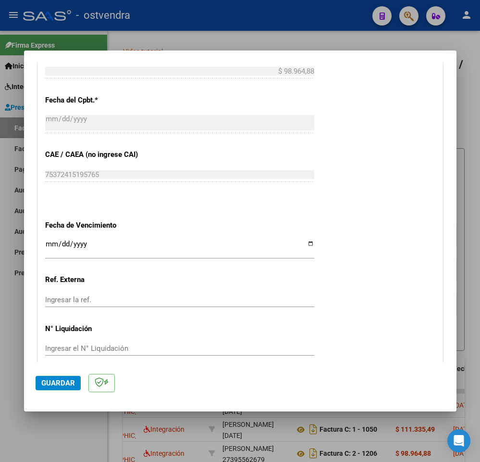
scroll to position [540, 0]
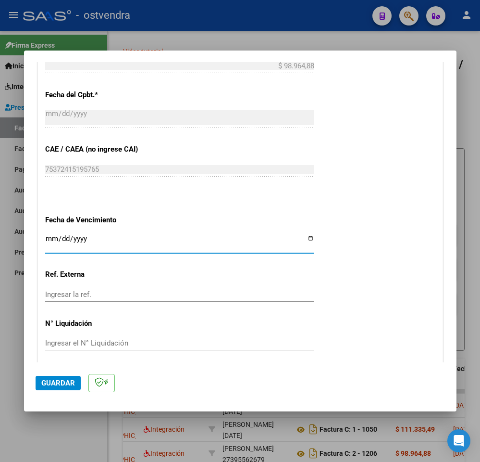
click at [52, 238] on input "Ingresar la fecha" at bounding box center [179, 242] width 269 height 15
type input "[DATE]"
click at [57, 378] on span "Guardar" at bounding box center [58, 382] width 34 height 9
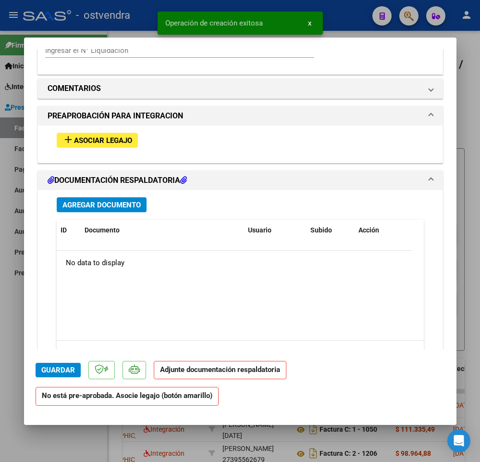
scroll to position [810, 0]
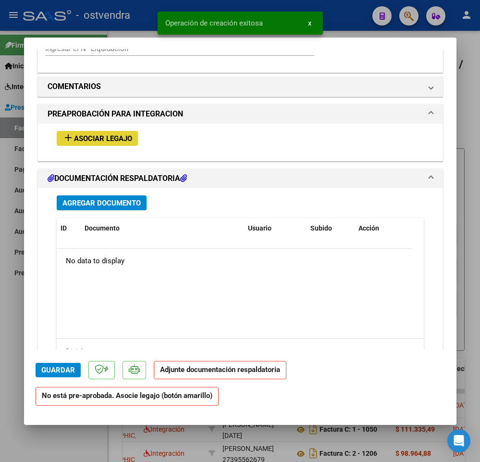
click at [125, 143] on span "Asociar Legajo" at bounding box center [103, 138] width 58 height 9
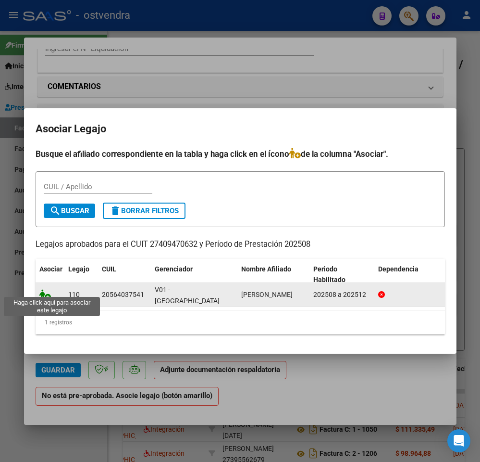
click at [44, 289] on icon at bounding box center [45, 294] width 12 height 11
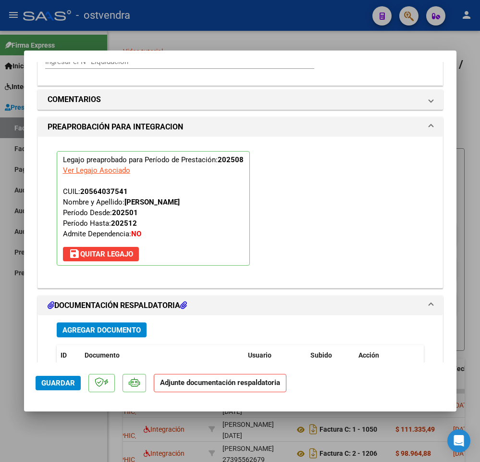
scroll to position [961, 0]
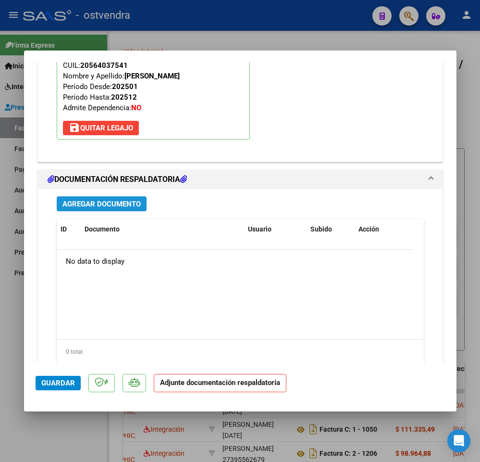
click at [109, 201] on span "Agregar Documento" at bounding box center [102, 204] width 78 height 9
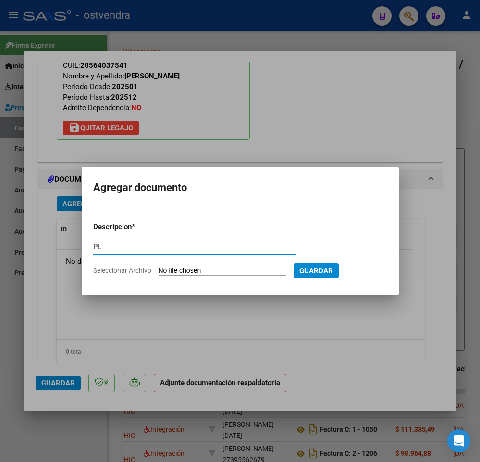
type input "PL"
click at [174, 268] on input "Seleccionar Archivo" at bounding box center [222, 270] width 127 height 9
type input "C:\fakepath\Planilla De Asistencia [PERSON_NAME][DATE] - [PERSON_NAME].pdf"
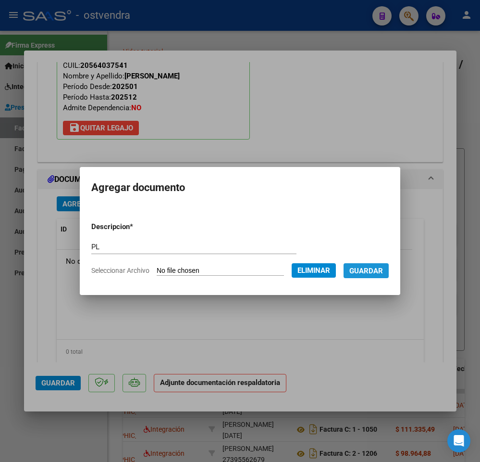
click at [378, 270] on span "Guardar" at bounding box center [367, 270] width 34 height 9
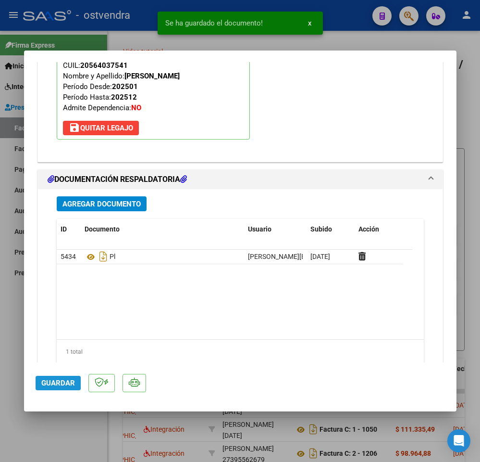
click at [50, 381] on span "Guardar" at bounding box center [58, 382] width 34 height 9
click at [30, 424] on div at bounding box center [240, 231] width 480 height 462
type input "$ 0,00"
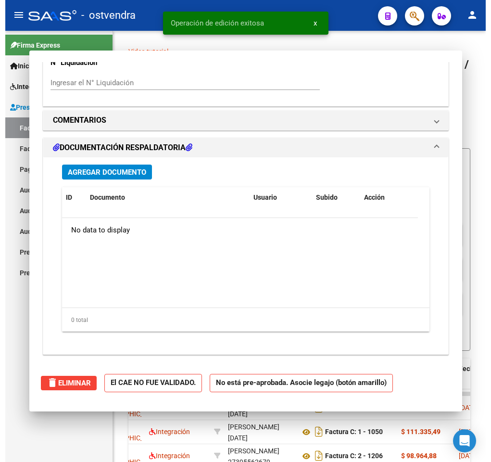
scroll to position [0, 0]
